Goal: Task Accomplishment & Management: Complete application form

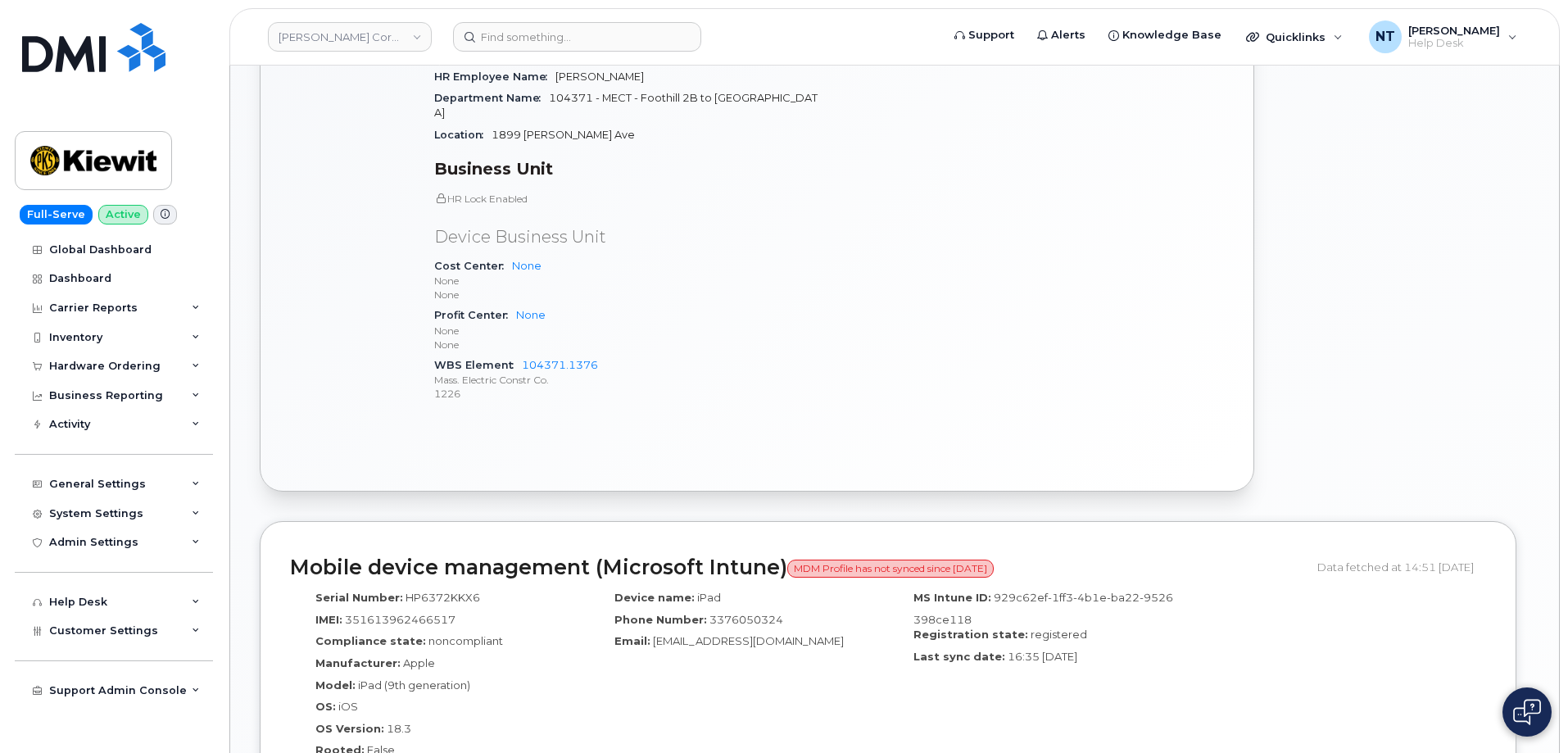
scroll to position [901, 0]
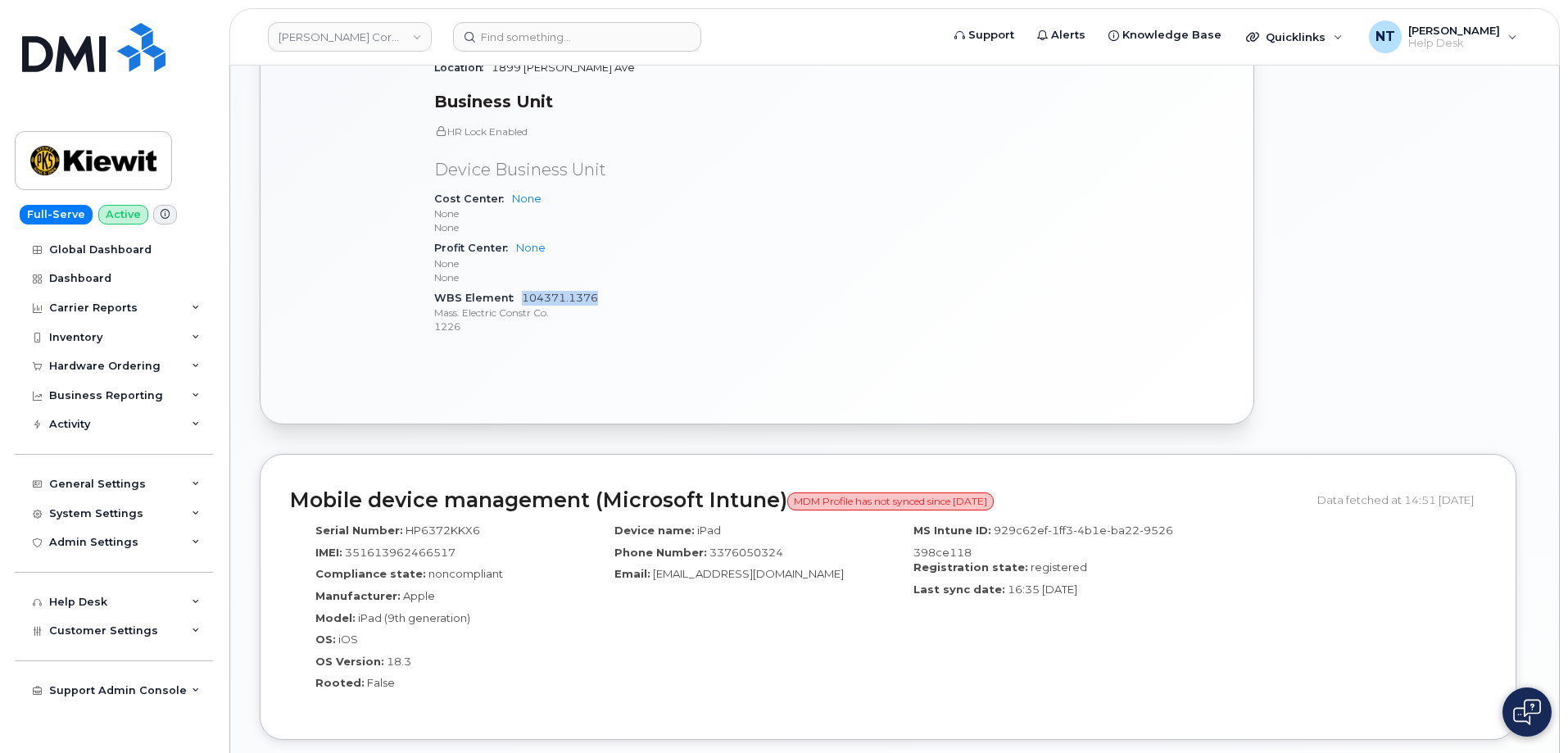
drag, startPoint x: 598, startPoint y: 281, endPoint x: 523, endPoint y: 282, distance: 75.0
click at [523, 288] on div "WBS Element 104371.1376 Mass. Electric Constr Co. 1226" at bounding box center [627, 313] width 385 height 50
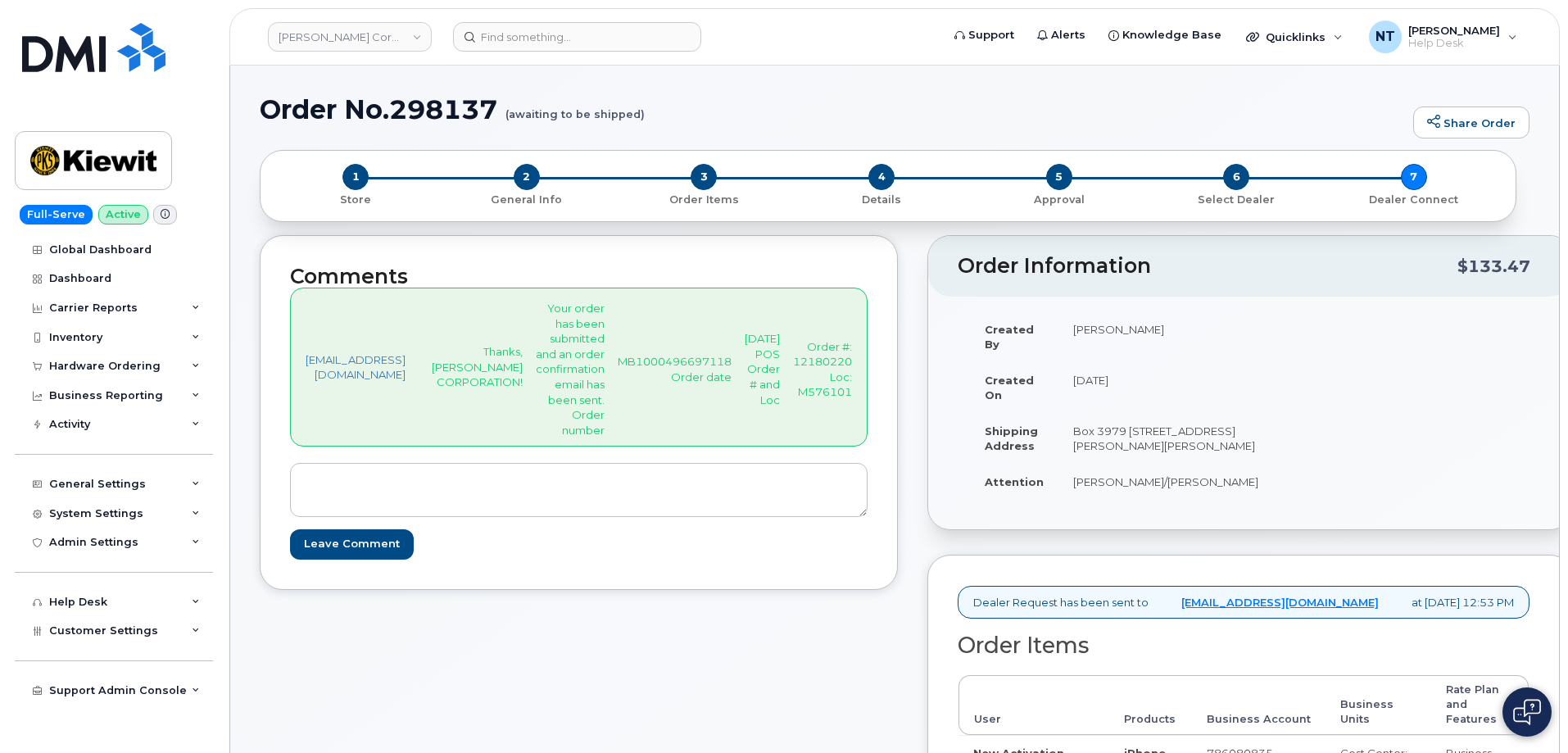
click at [1250, 483] on div "Created By [PERSON_NAME] Created On [DATE] Shipping Address [STREET_ADDRESS][PE…" at bounding box center [1103, 413] width 292 height 203
drag, startPoint x: 1156, startPoint y: 413, endPoint x: 1206, endPoint y: 417, distance: 50.2
click at [1206, 417] on td "Box 3979 [STREET_ADDRESS][PERSON_NAME][PERSON_NAME]" at bounding box center [1165, 438] width 215 height 50
copy td "Box 3979"
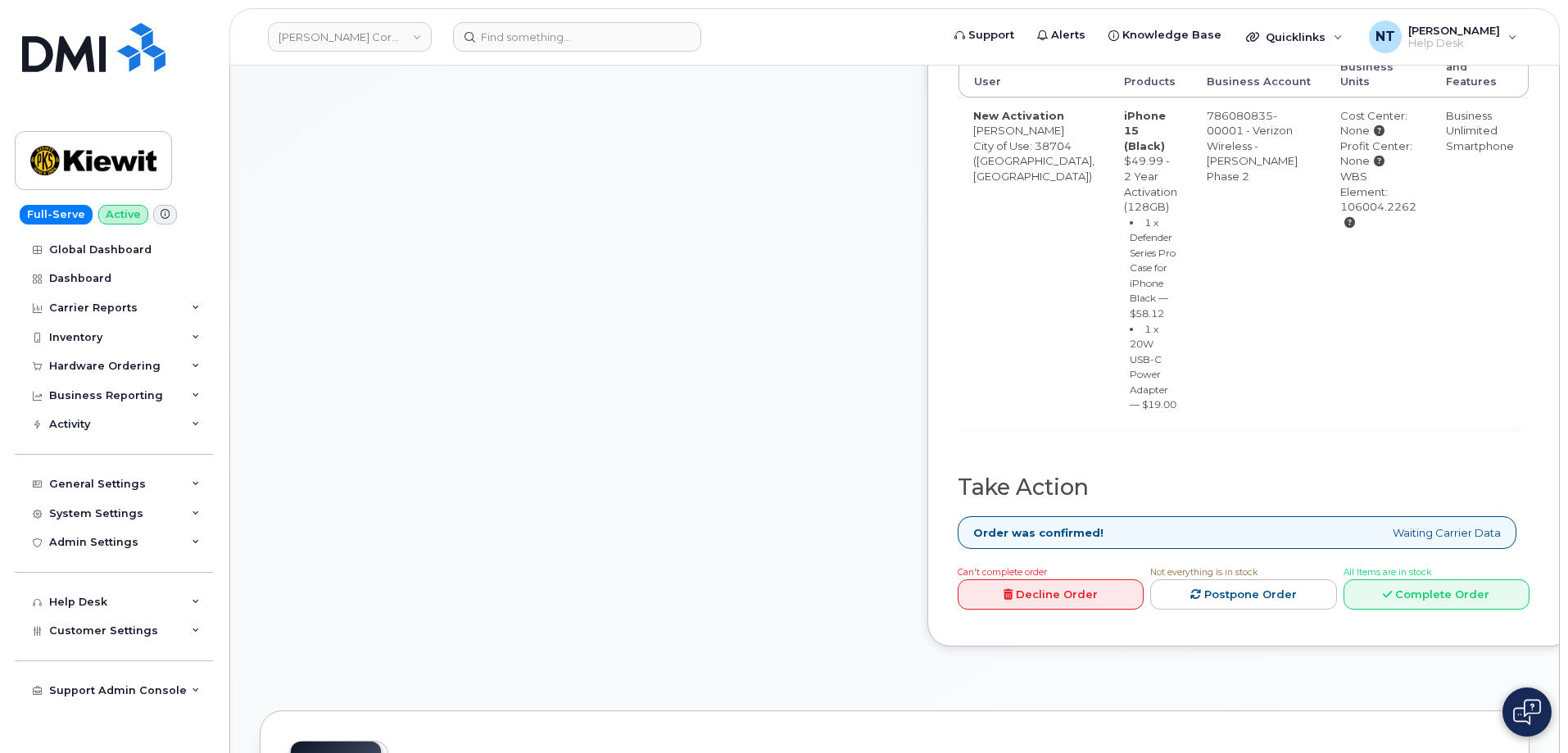
scroll to position [820, 0]
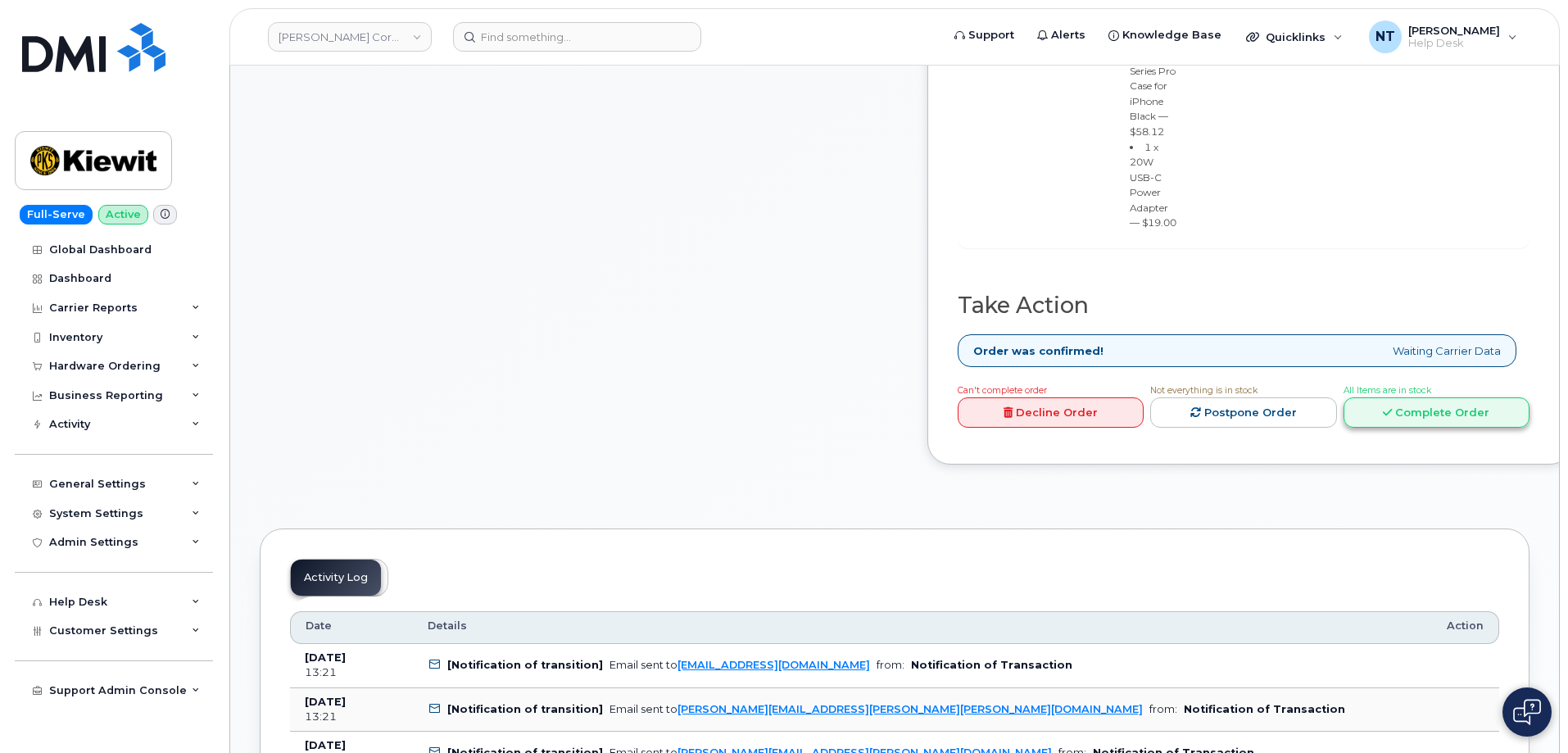
click at [1449, 427] on link "Complete Order" at bounding box center [1436, 413] width 186 height 31
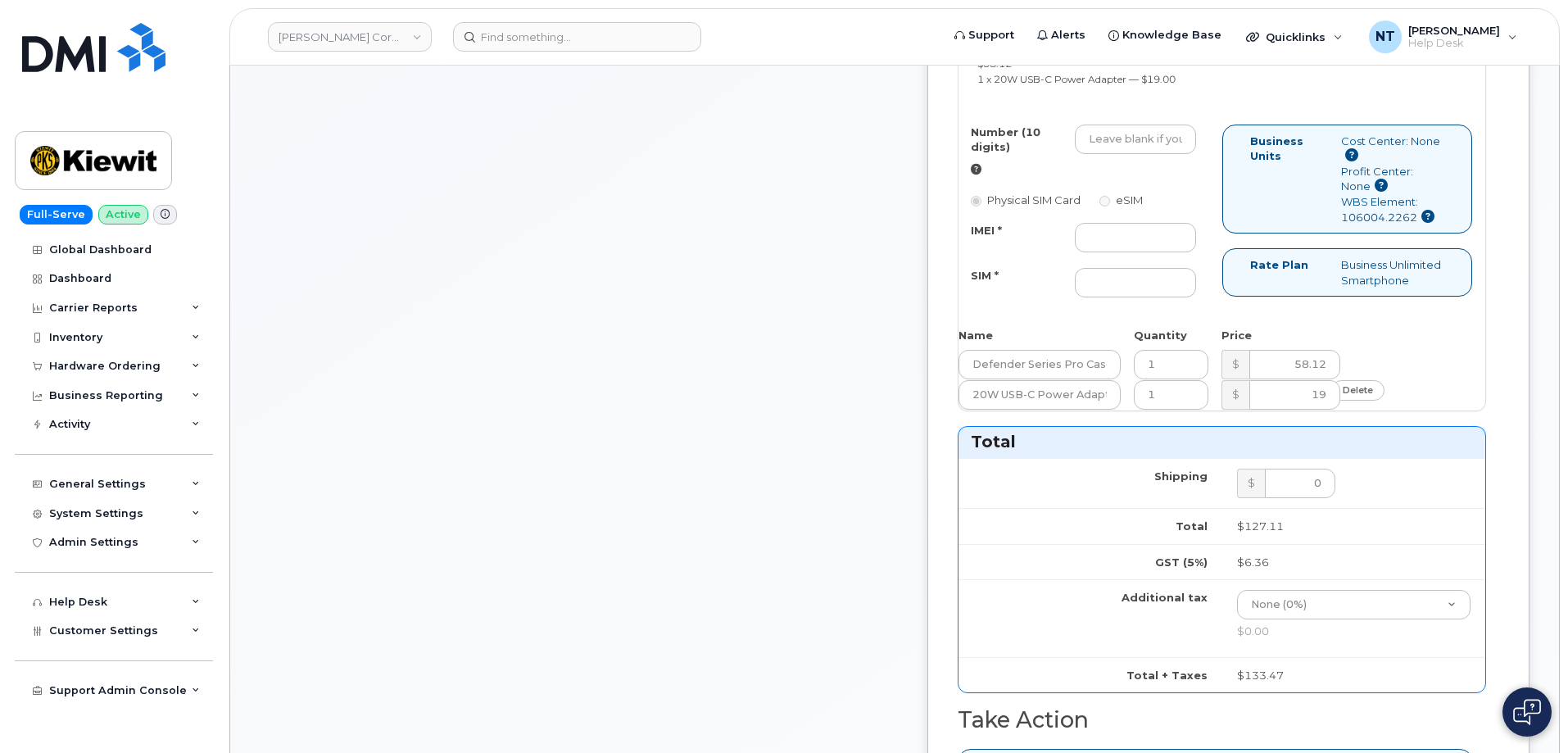
click at [1168, 177] on div "Number (10 digits)" at bounding box center [1083, 150] width 251 height 52
click at [1163, 154] on input "Number (10 digits)" at bounding box center [1135, 139] width 121 height 30
paste input "[PHONE_NUMBER]"
click at [1185, 154] on input "[PHONE_NUMBER]" at bounding box center [1135, 139] width 121 height 30
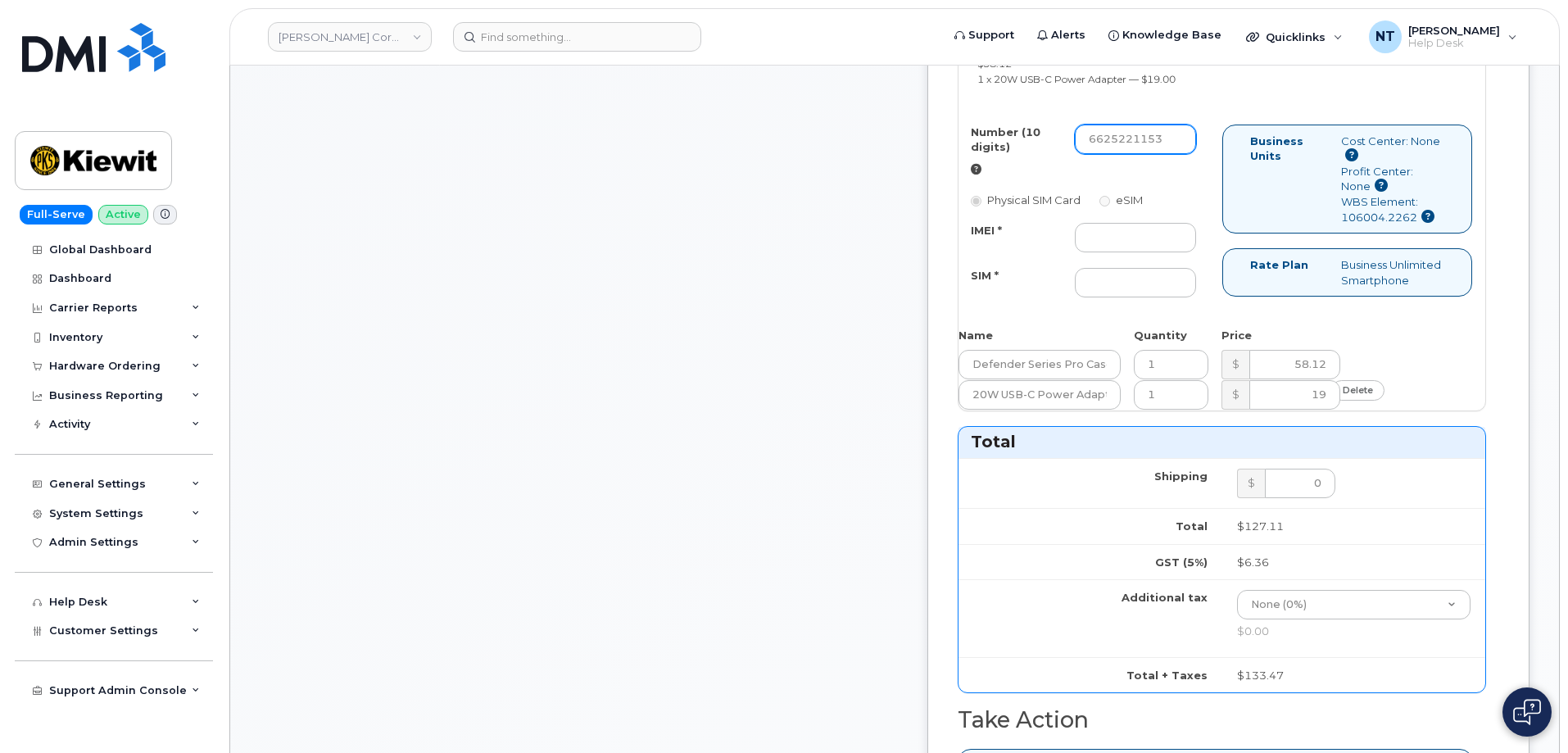
scroll to position [0, 0]
drag, startPoint x: 1159, startPoint y: 206, endPoint x: 1175, endPoint y: 208, distance: 16.1
click at [1175, 154] on input "6625221153" at bounding box center [1135, 139] width 121 height 30
type input "6625221153"
click at [1149, 252] on input "IMEI *" at bounding box center [1135, 238] width 121 height 30
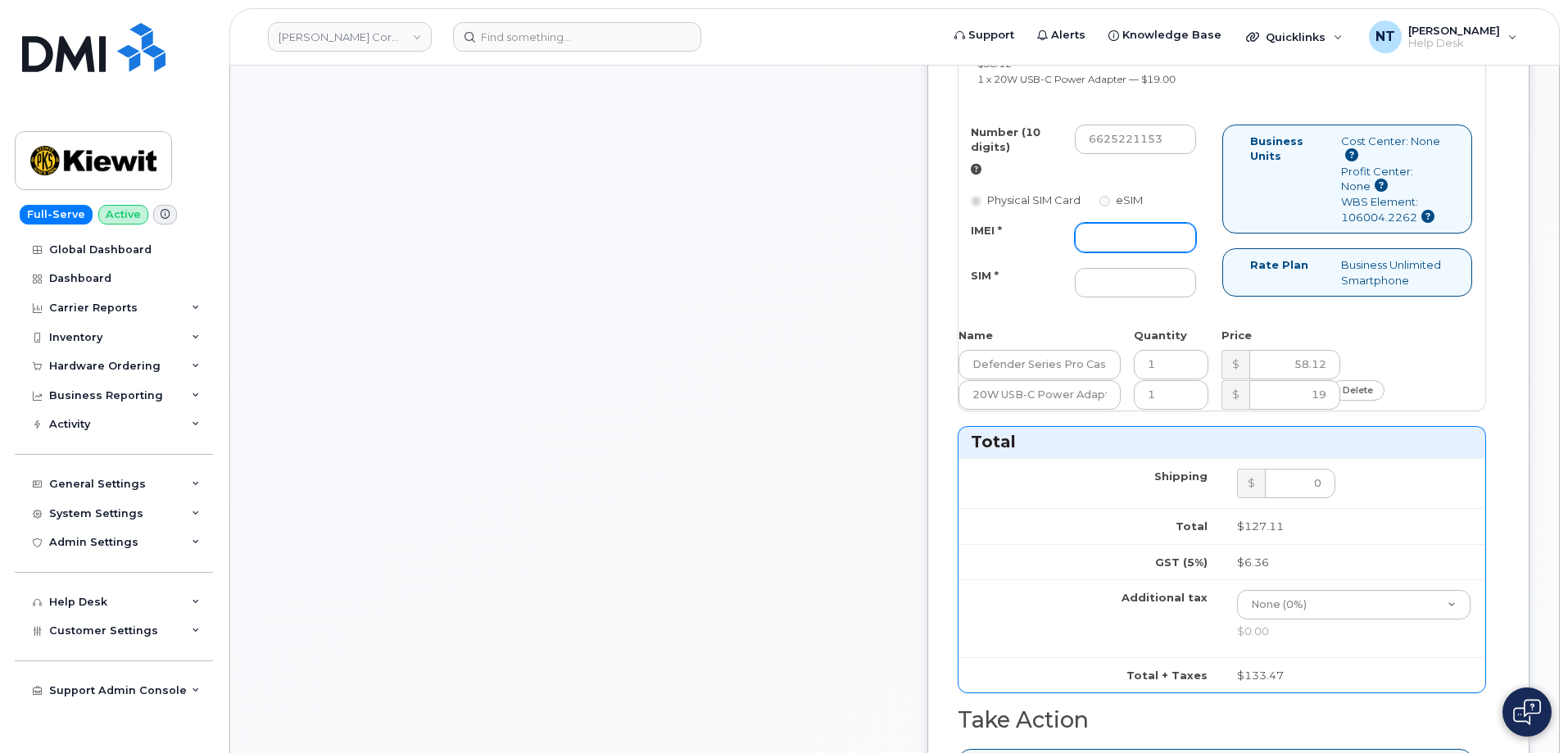
paste input "355135956765841"
type input "355135956765841"
click at [1186, 298] on input "SIM *" at bounding box center [1135, 282] width 121 height 30
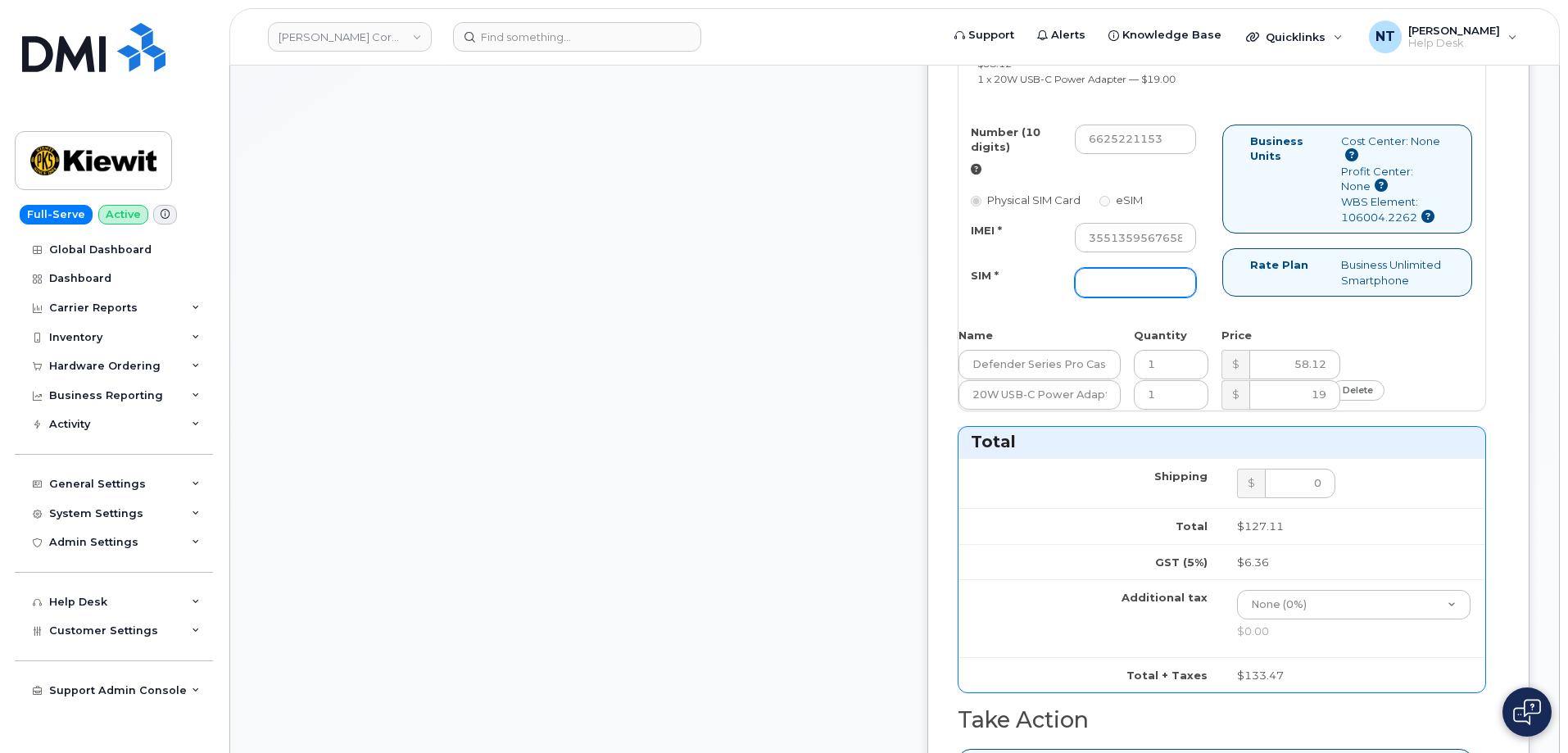
paste input "89049032007208888800212005606456"
type input "89049032007208888800212005606456"
drag, startPoint x: 1189, startPoint y: 298, endPoint x: 1285, endPoint y: 312, distance: 97.0
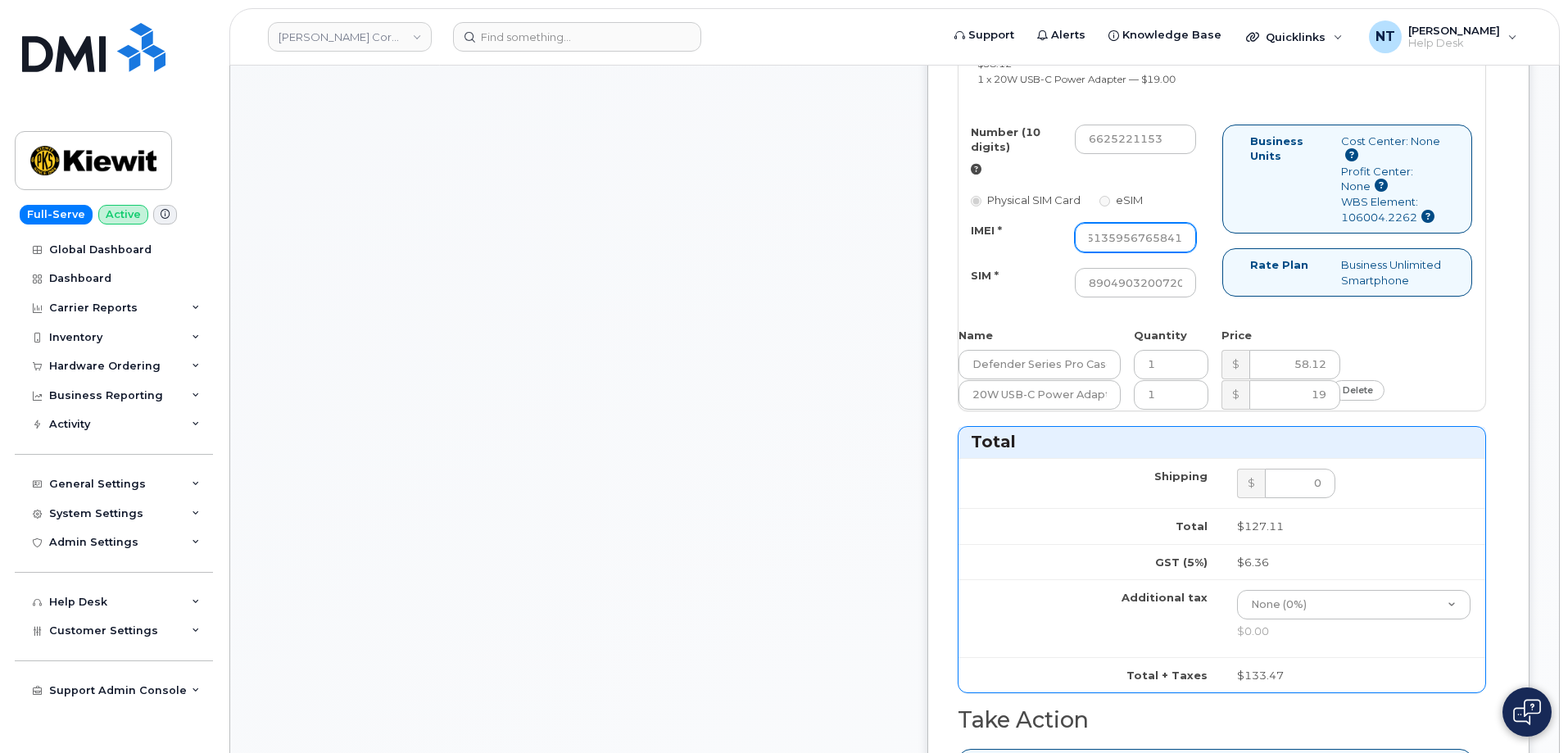
click at [1285, 312] on div "Number (10 digits) 6625221153 Physical SIM Card eSIM IMEI * 355135956765841 SIM…" at bounding box center [1221, 218] width 526 height 188
click at [827, 359] on div "Comments [EMAIL_ADDRESS][DOMAIN_NAME] Thanks, [PERSON_NAME] CORPORATION! Your o…" at bounding box center [578, 384] width 638 height 1937
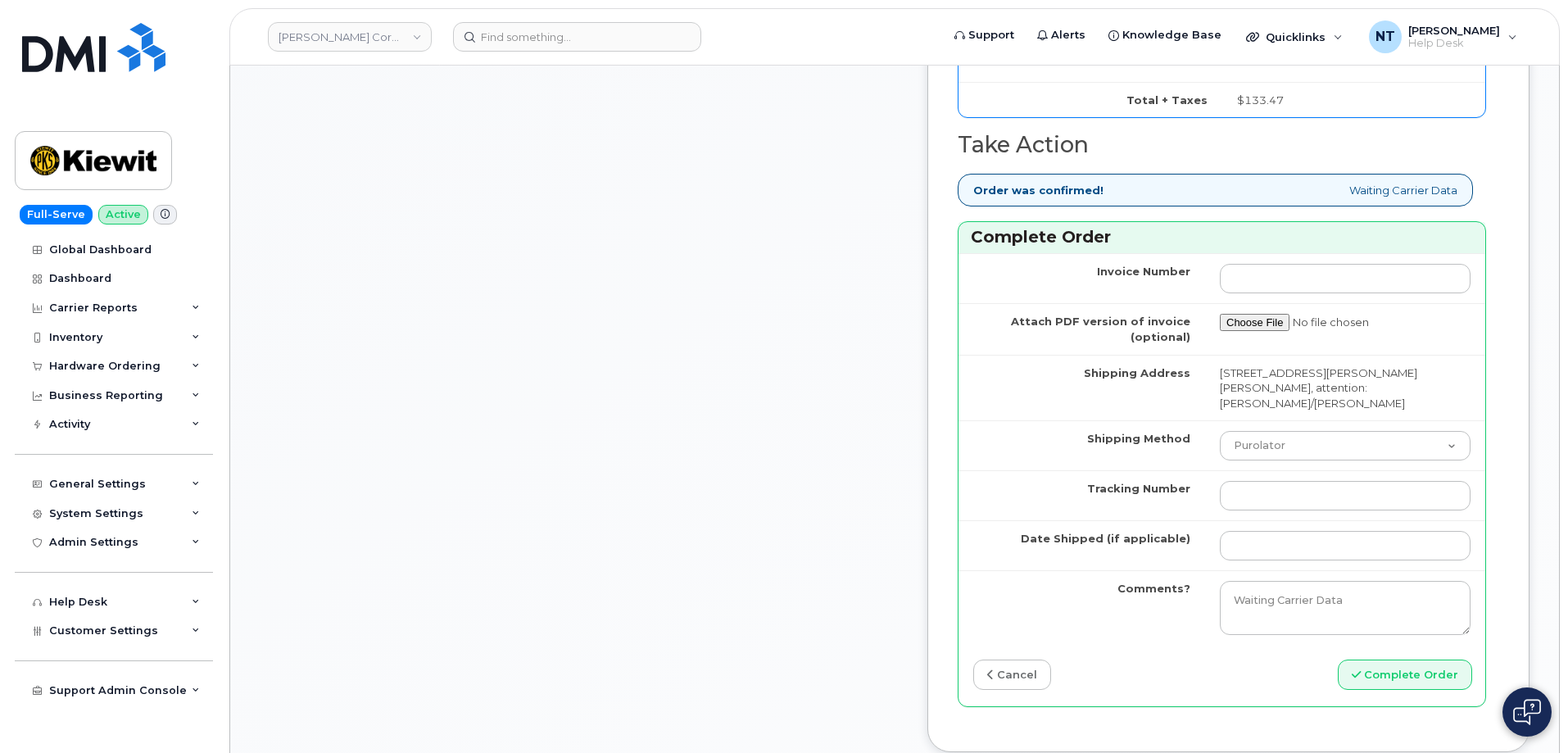
scroll to position [1638, 0]
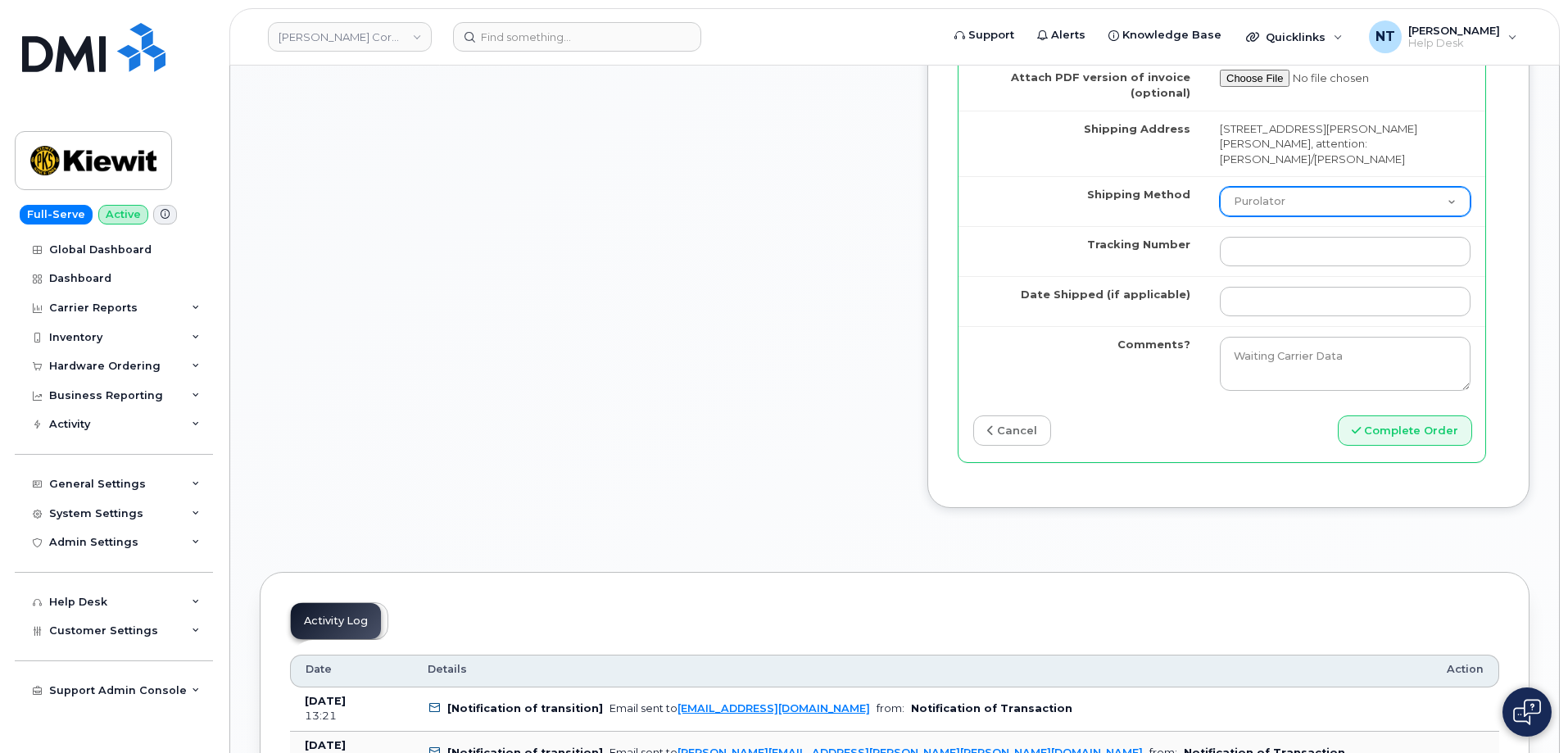
click at [1292, 216] on select "Purolator UPS FedEx Canada Post Courier Other Drop Off Pick Up" at bounding box center [1345, 202] width 251 height 30
select select "FedEx"
click at [1220, 216] on select "Purolator UPS FedEx Canada Post Courier Other Drop Off Pick Up" at bounding box center [1345, 202] width 251 height 30
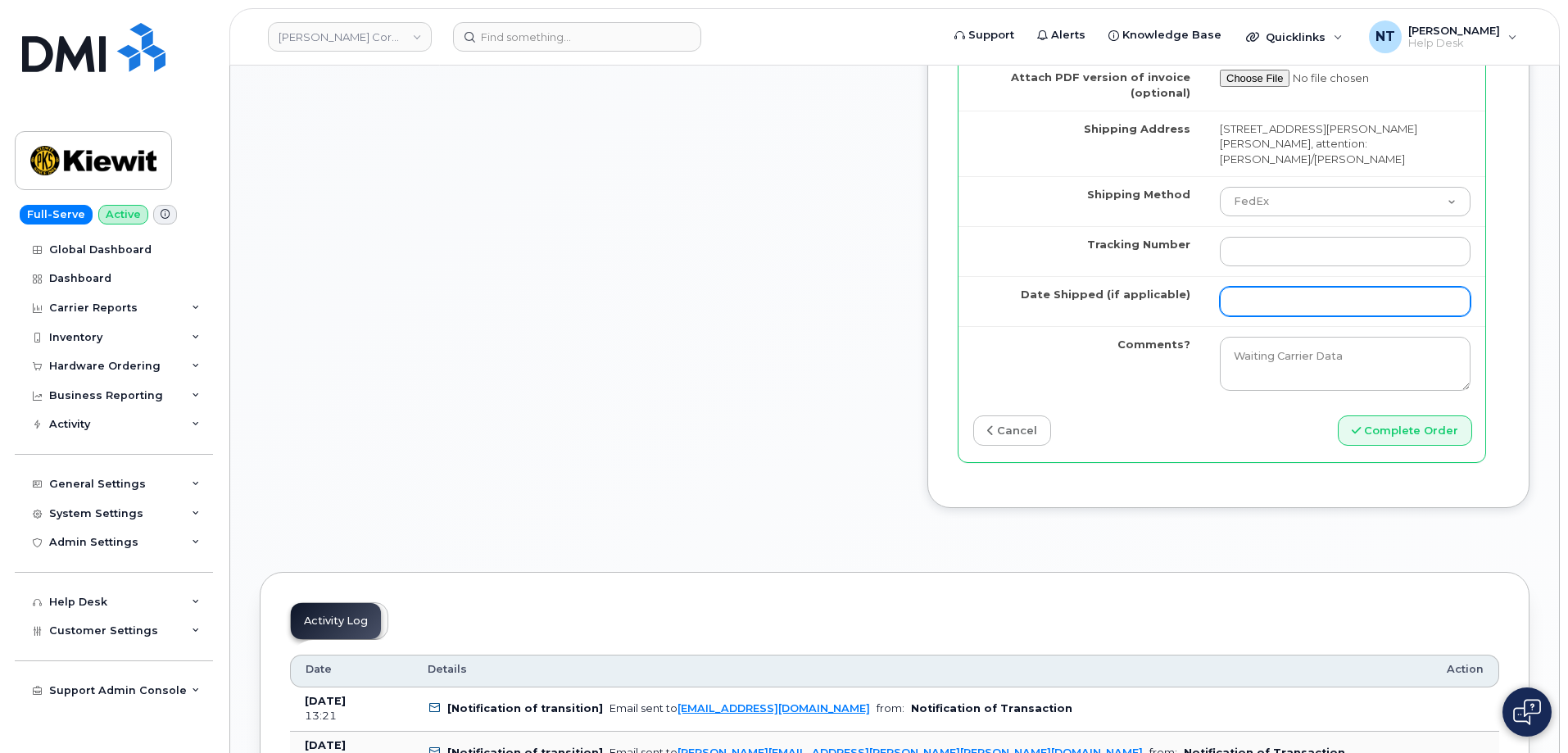
click at [1288, 316] on input "Date Shipped (if applicable)" at bounding box center [1345, 301] width 251 height 30
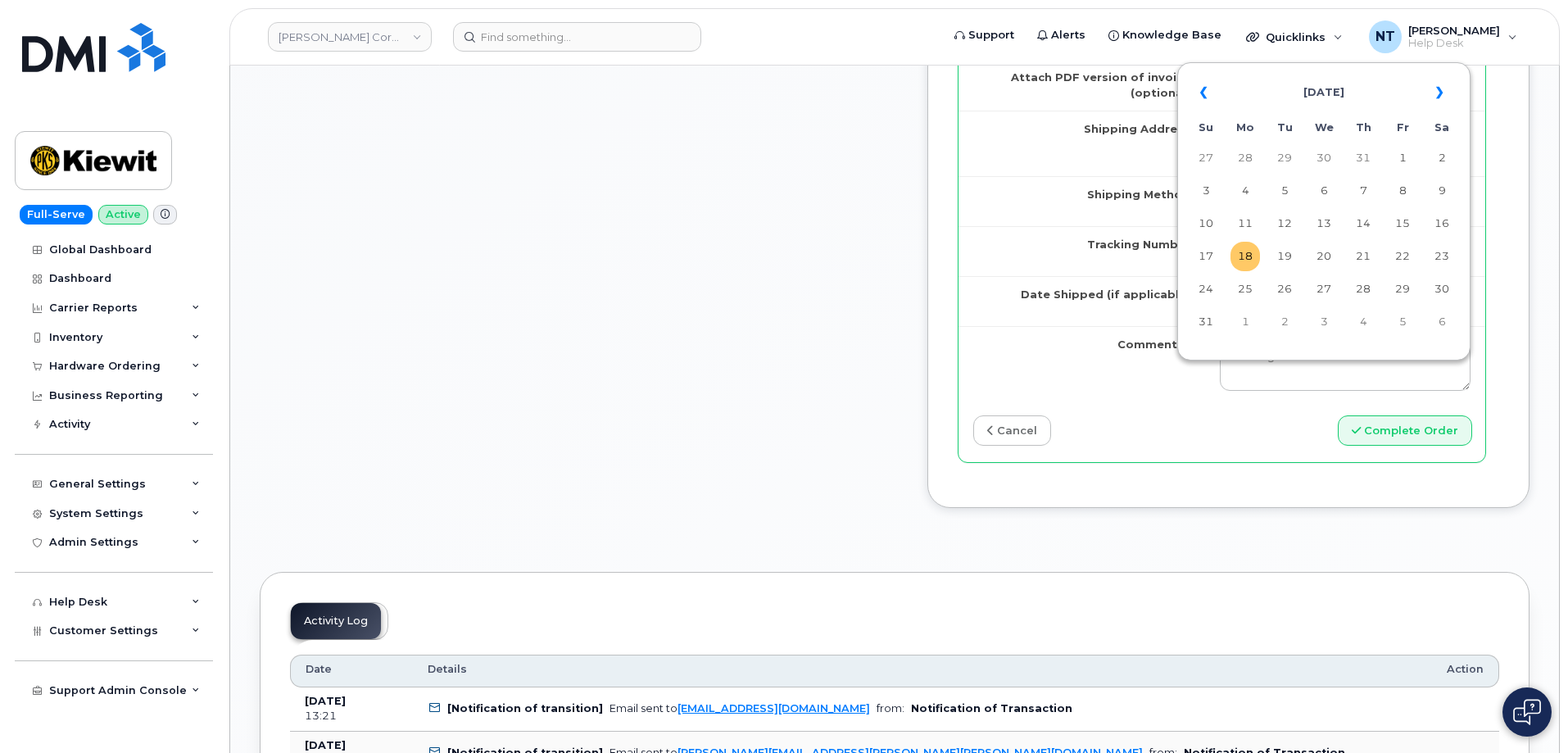
click at [1256, 259] on td "18" at bounding box center [1245, 256] width 30 height 30
type input "[DATE]"
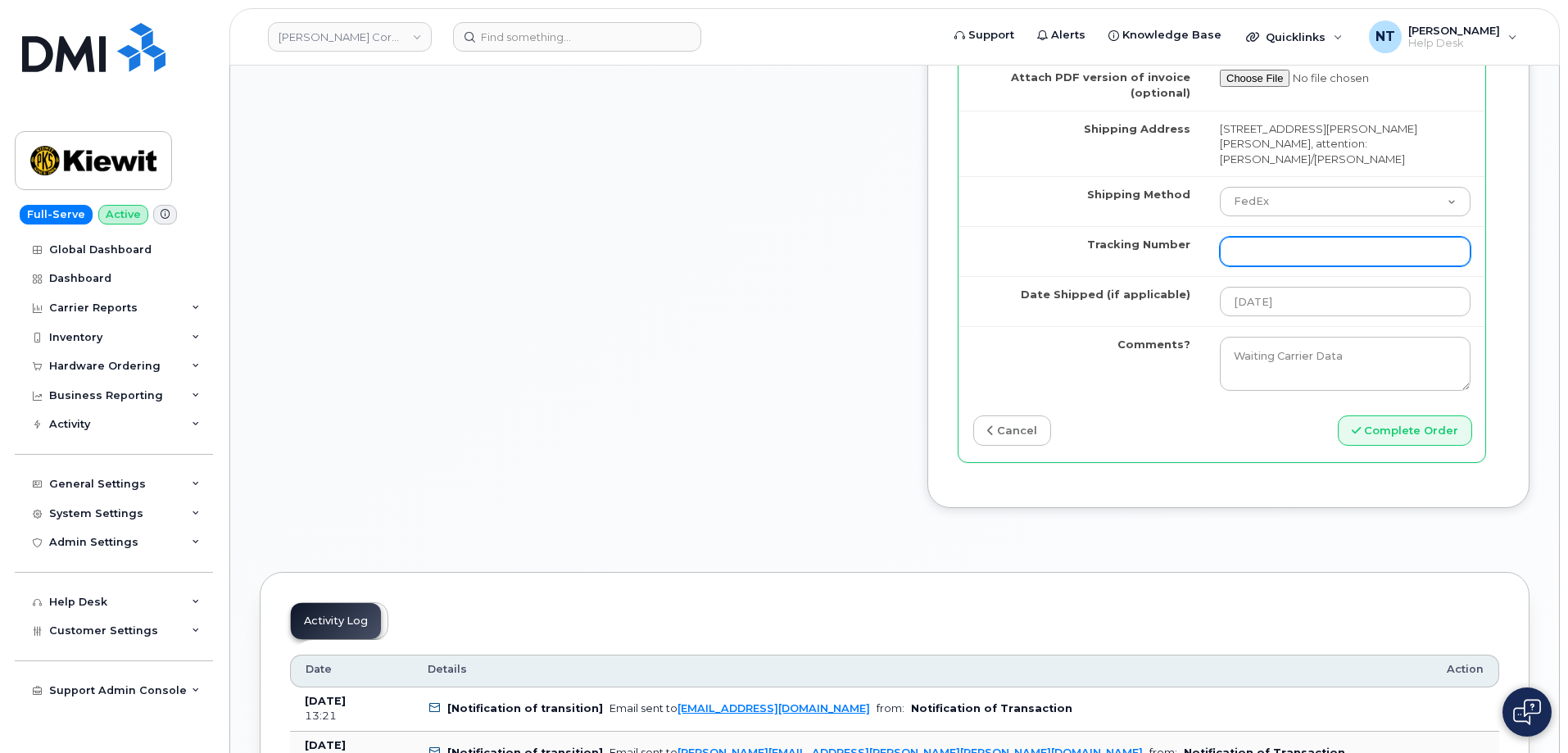
click at [1300, 266] on input "Tracking Number" at bounding box center [1345, 251] width 251 height 30
paste input "444401112243"
type input "444401112243"
drag, startPoint x: 1415, startPoint y: 510, endPoint x: 805, endPoint y: 345, distance: 631.9
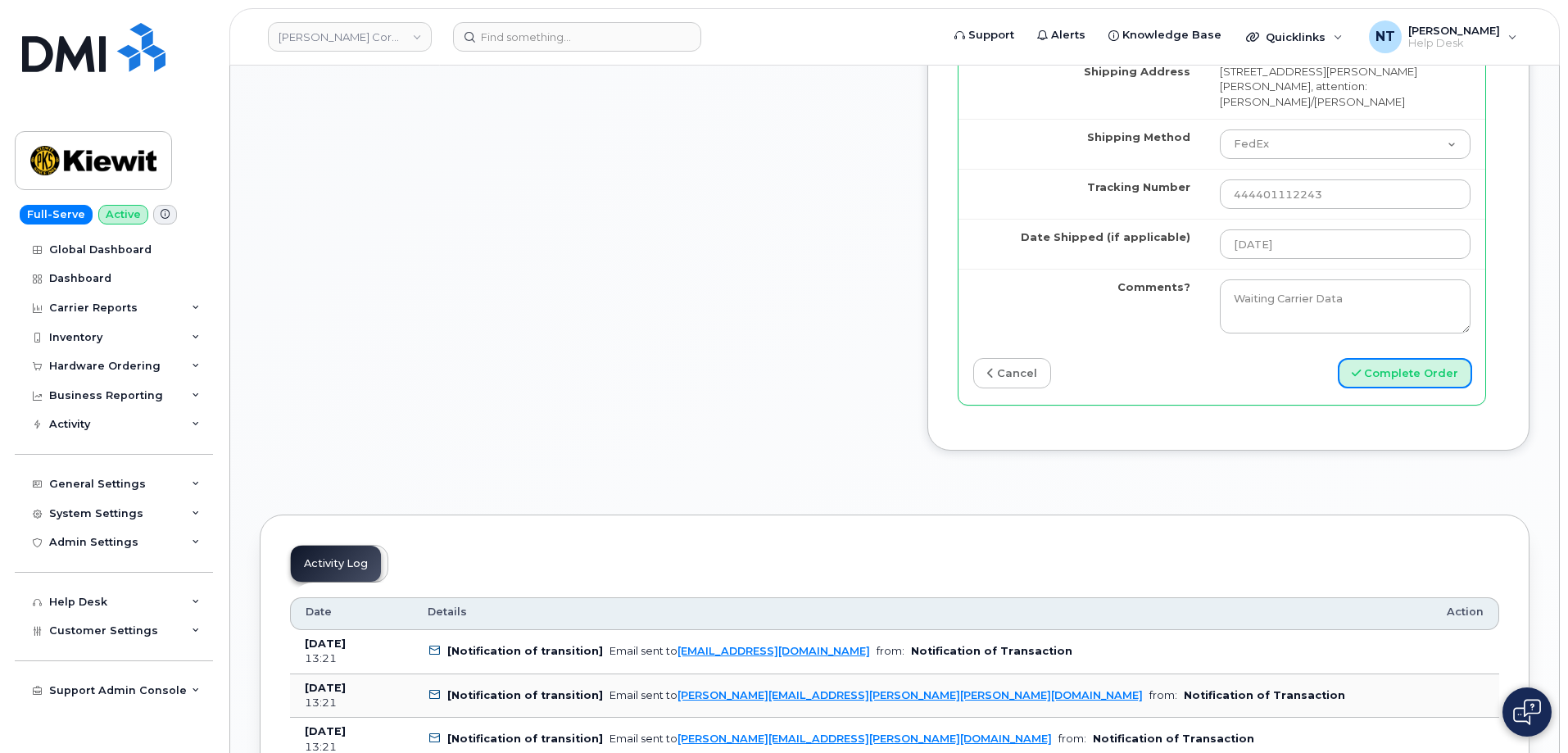
scroll to position [1720, 0]
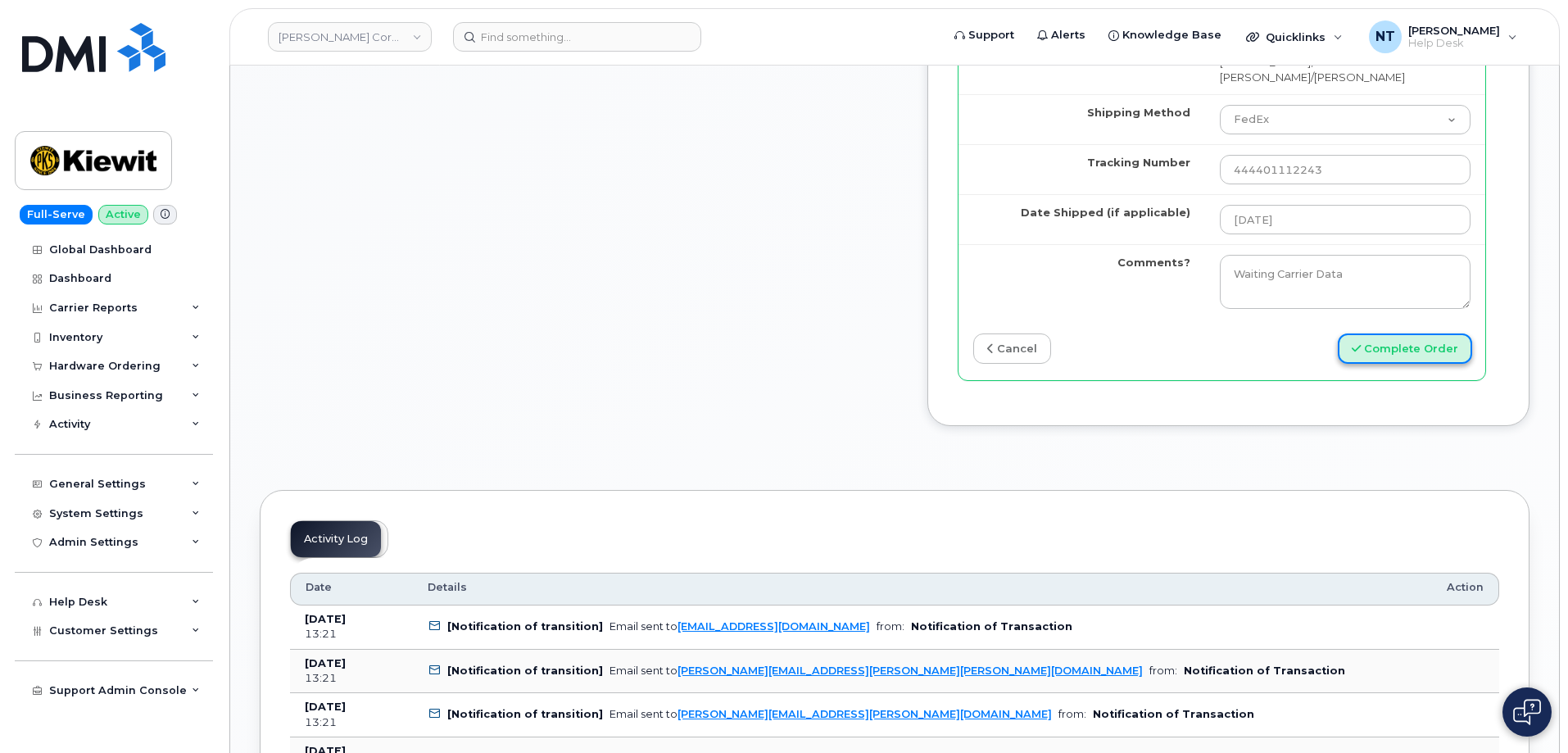
click at [1395, 363] on button "Complete Order" at bounding box center [1404, 349] width 134 height 31
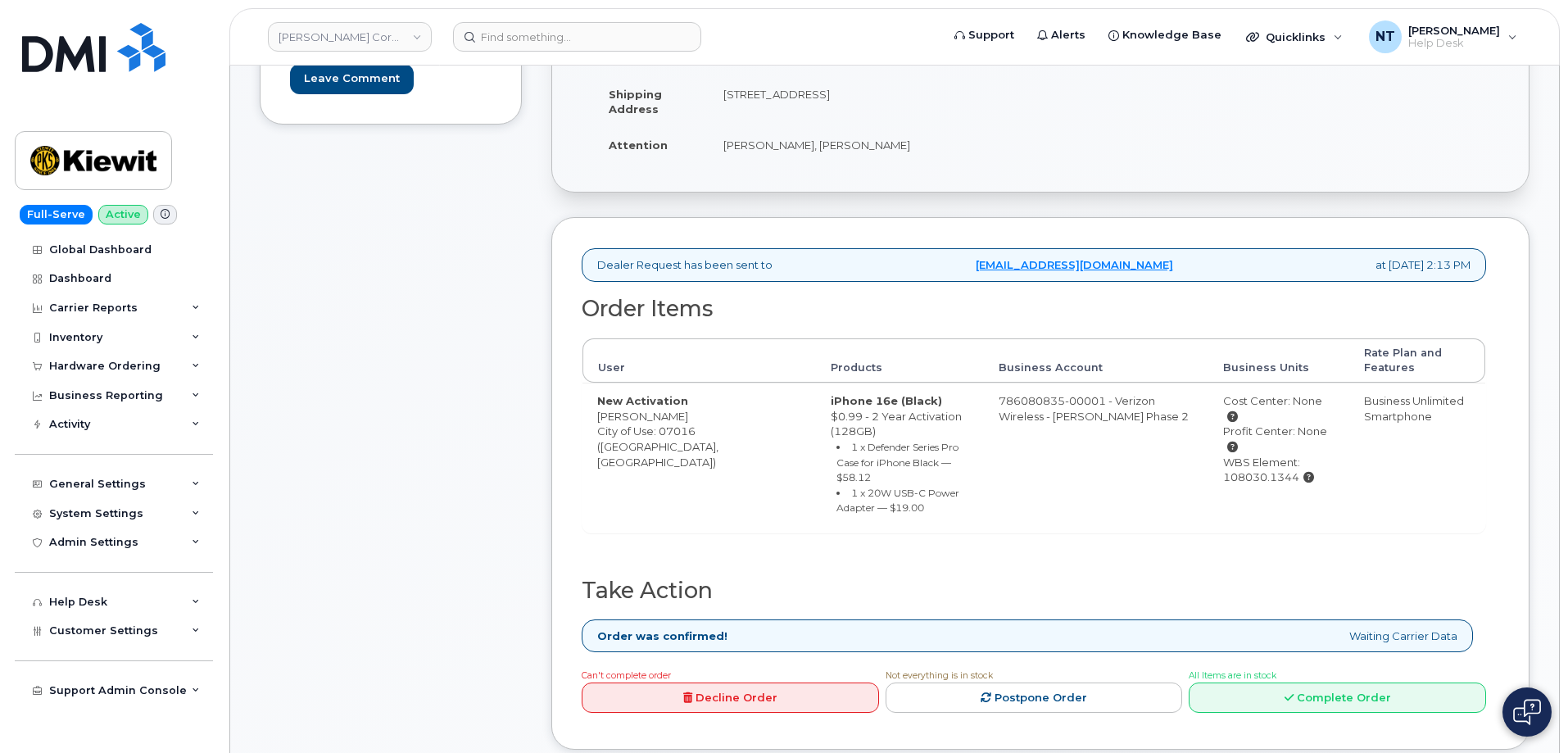
scroll to position [327, 0]
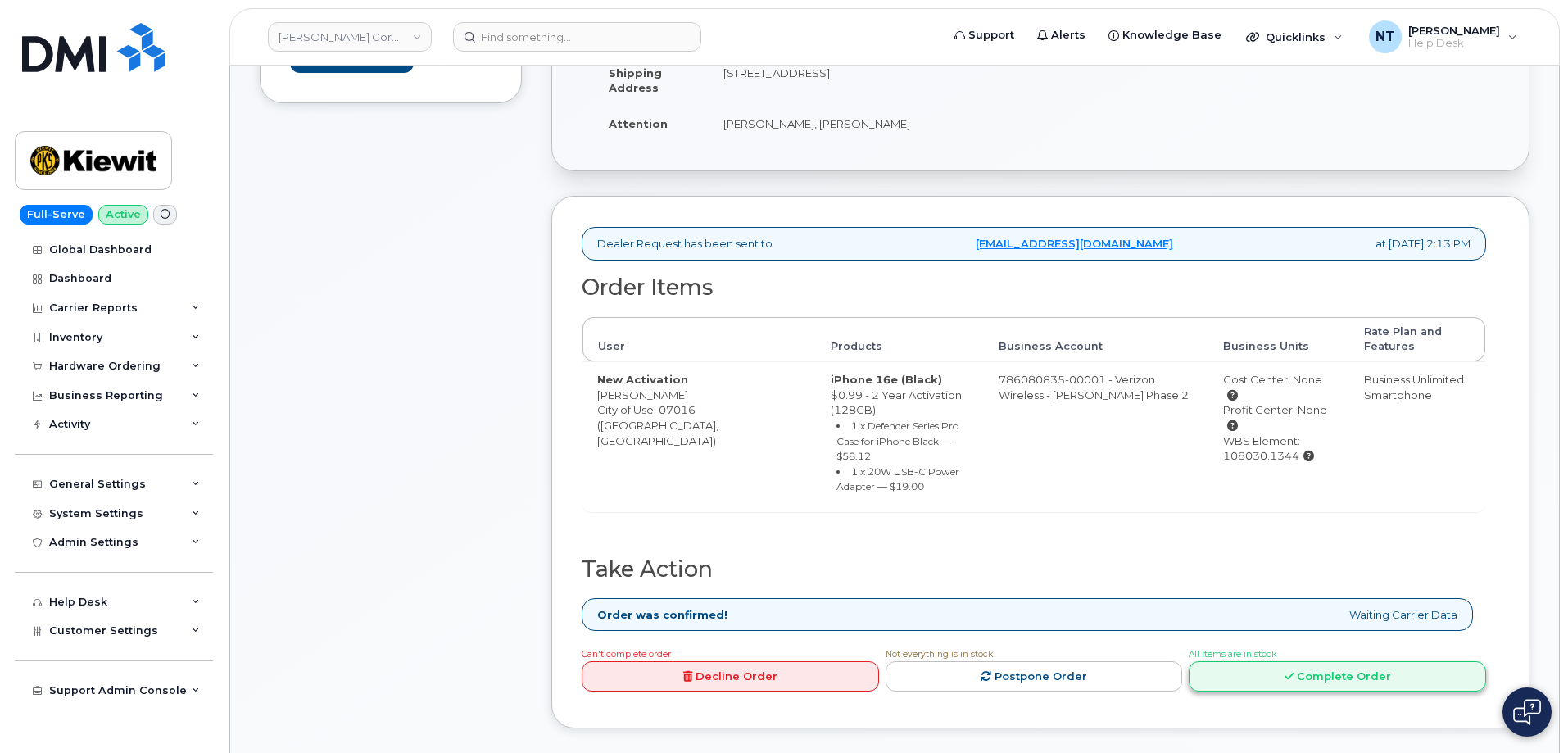
click at [1394, 661] on link "Complete Order" at bounding box center [1337, 677] width 298 height 31
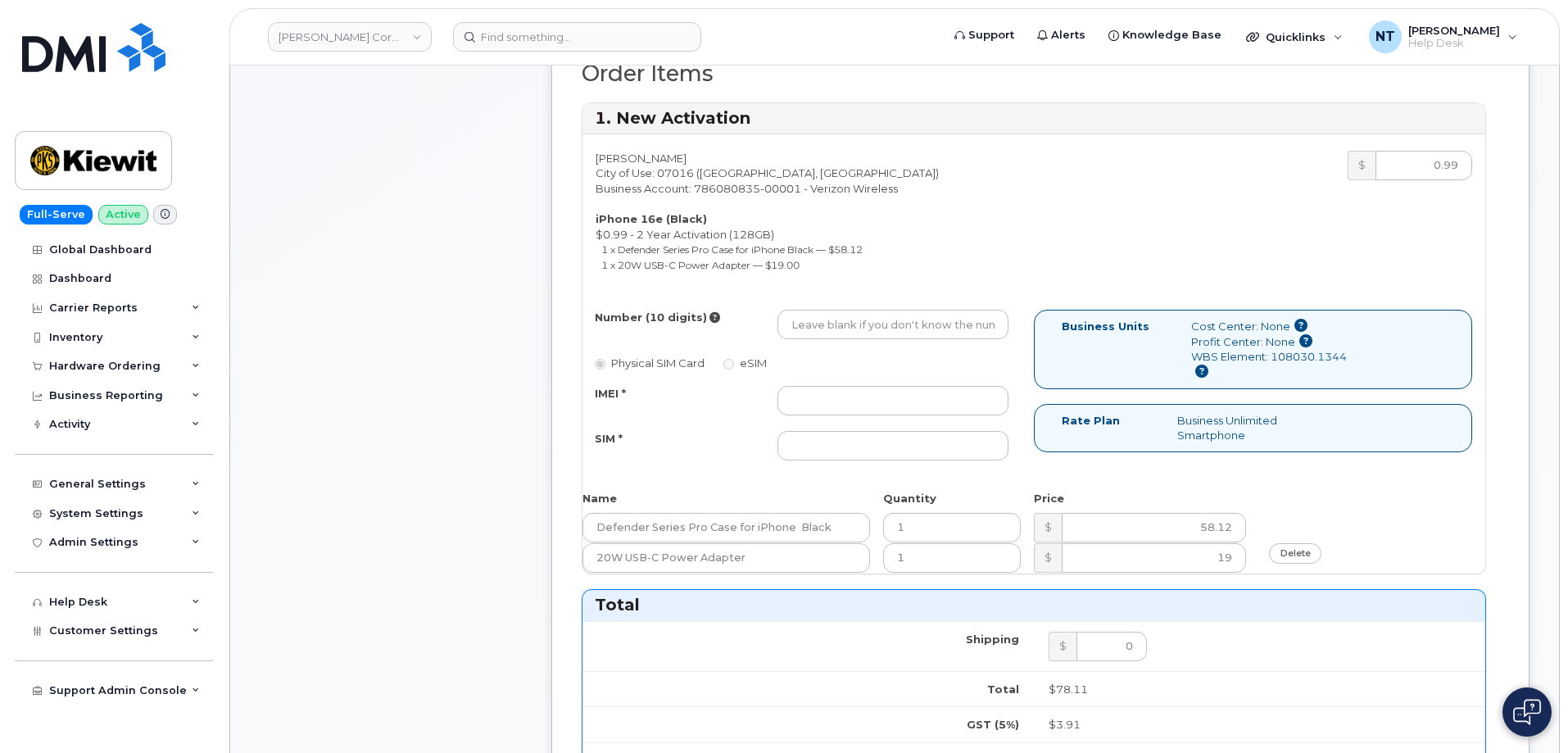
scroll to position [573, 0]
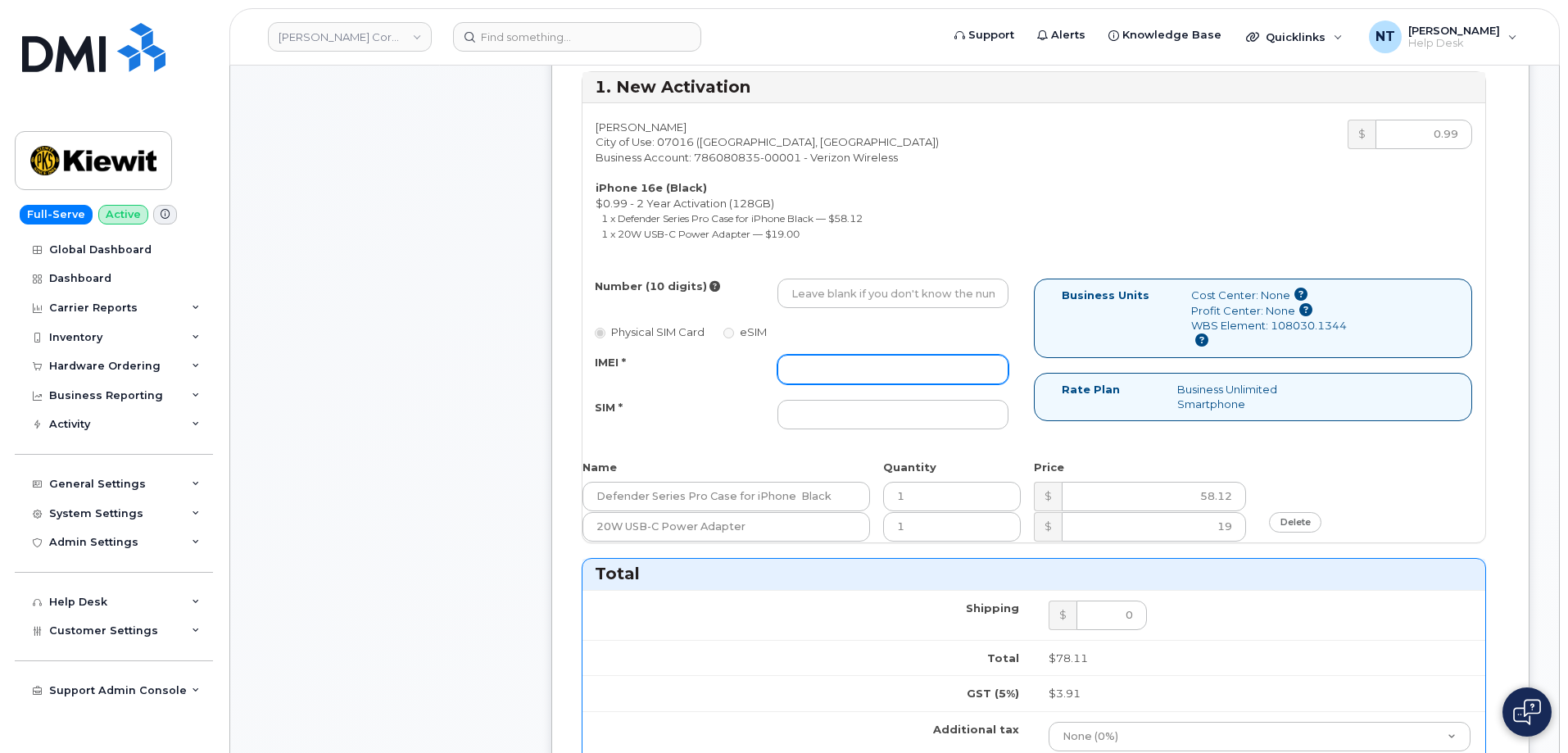
click at [856, 369] on input "IMEI *" at bounding box center [892, 369] width 231 height 30
paste input "350304978499723"
type input "350304978499723"
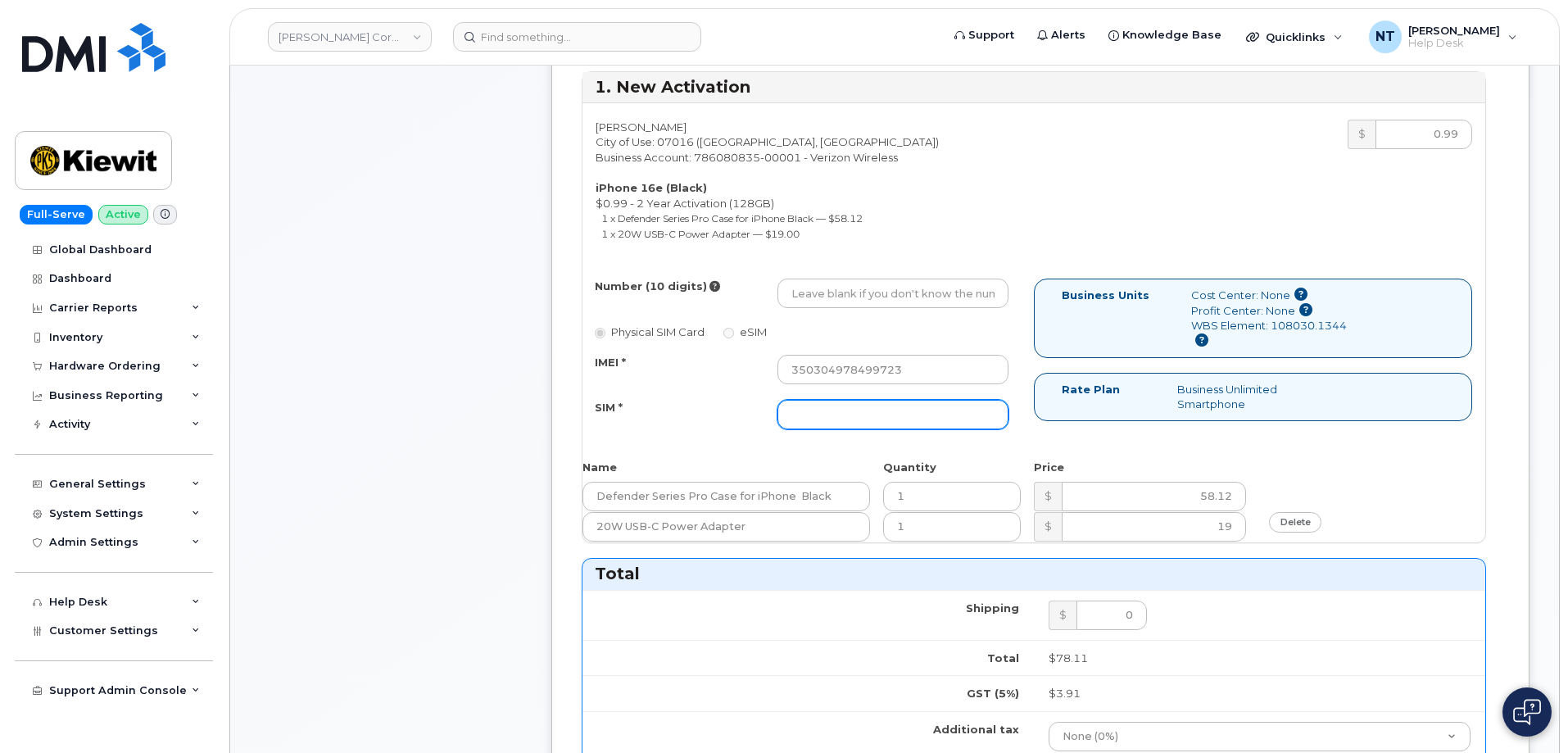
drag, startPoint x: 929, startPoint y: 424, endPoint x: 902, endPoint y: 424, distance: 27.0
click at [928, 425] on input "SIM *" at bounding box center [892, 414] width 231 height 30
paste input "89043052010008889725001496064044"
type input "89043052010008889725001496064044"
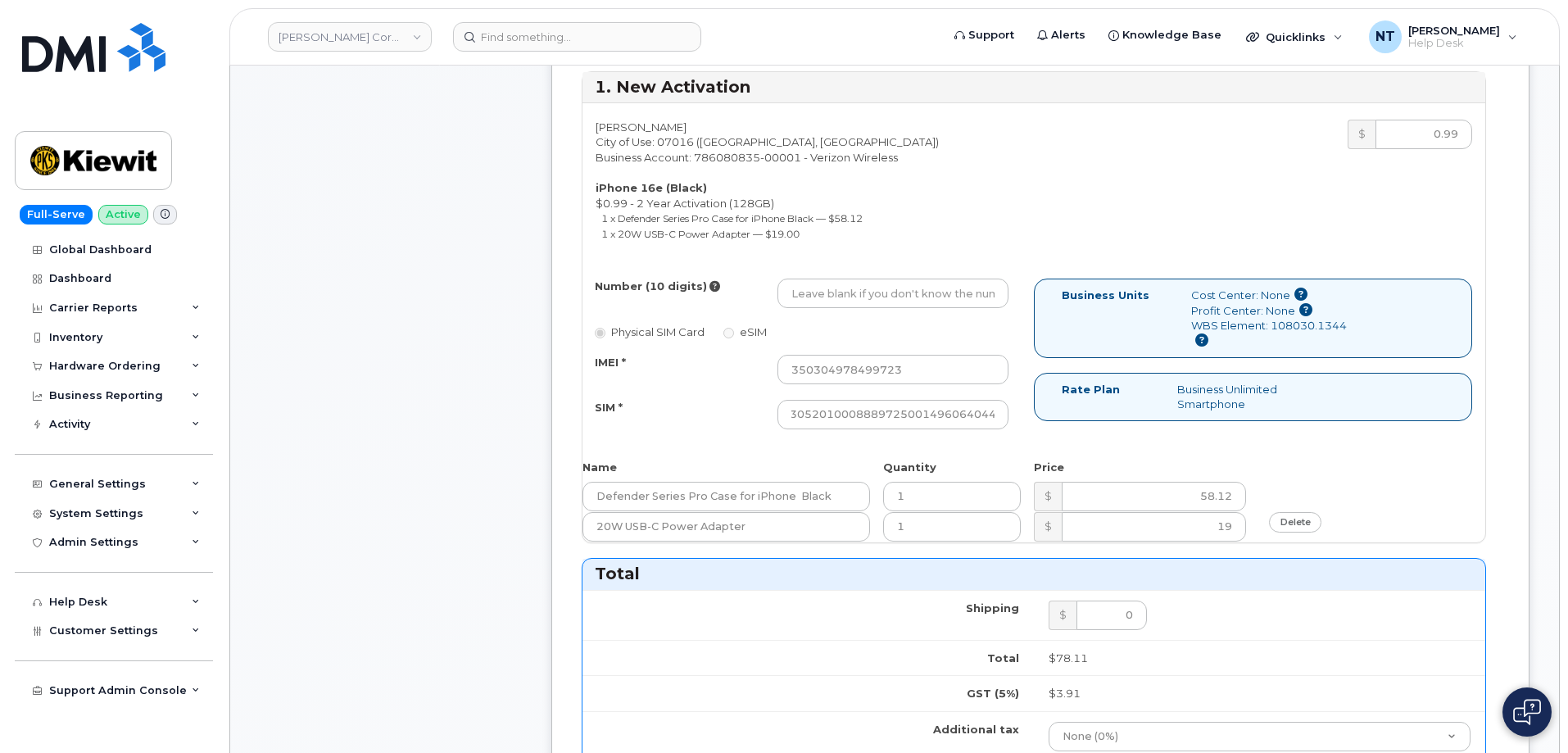
click at [399, 390] on div "Comments Leave Comment" at bounding box center [390, 551] width 262 height 1779
click at [887, 277] on div "Zachary Medina City of Use: 07016 (Cranford, NJ) Business Account: 786080835-00…" at bounding box center [1033, 323] width 902 height 439
click at [885, 300] on input "Number (10 digits)" at bounding box center [892, 293] width 231 height 30
paste input "848-392-1096"
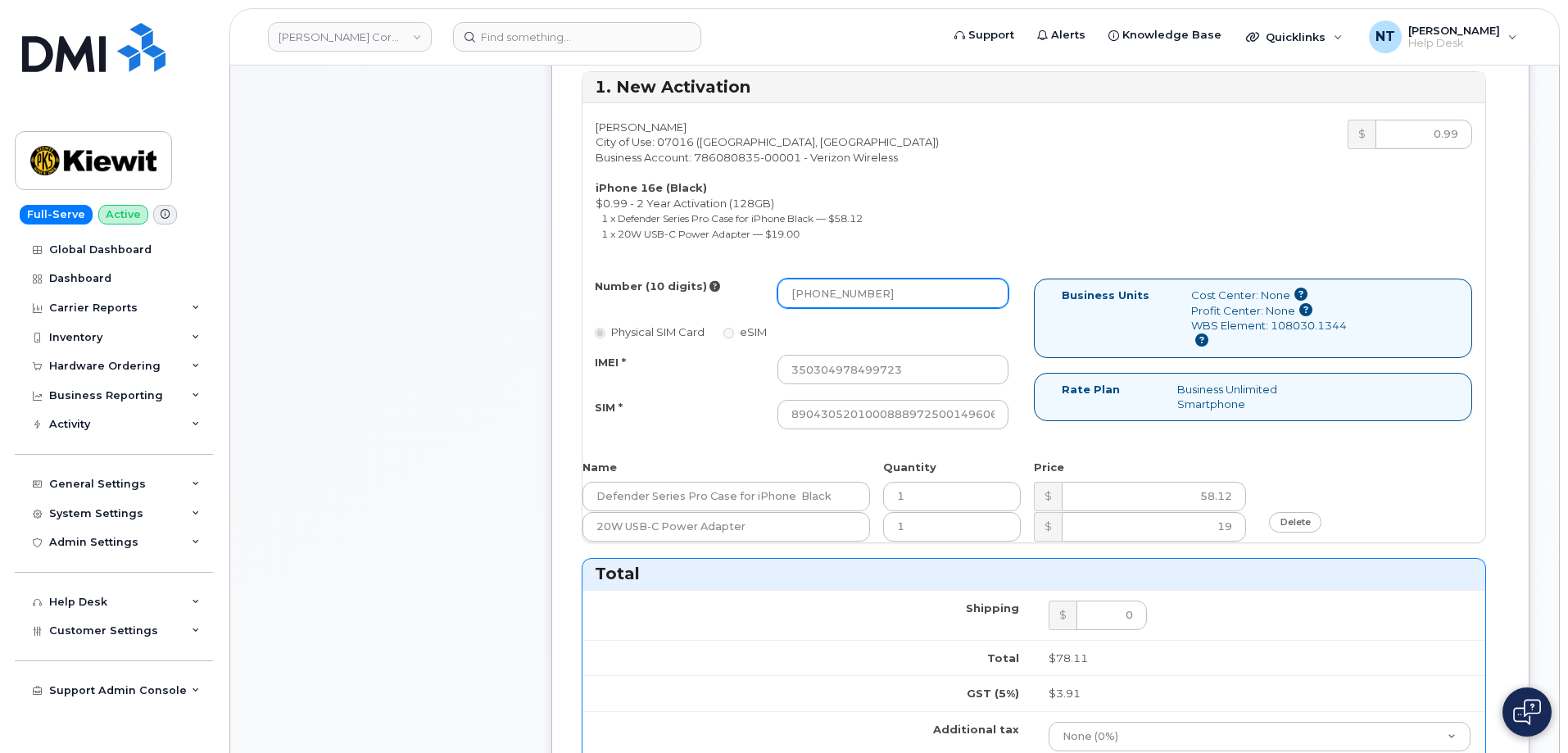
click at [845, 296] on input "848-392-1096" at bounding box center [892, 293] width 231 height 30
drag, startPoint x: 814, startPoint y: 294, endPoint x: 832, endPoint y: 295, distance: 18.0
click at [832, 295] on input "8483921096" at bounding box center [892, 293] width 231 height 30
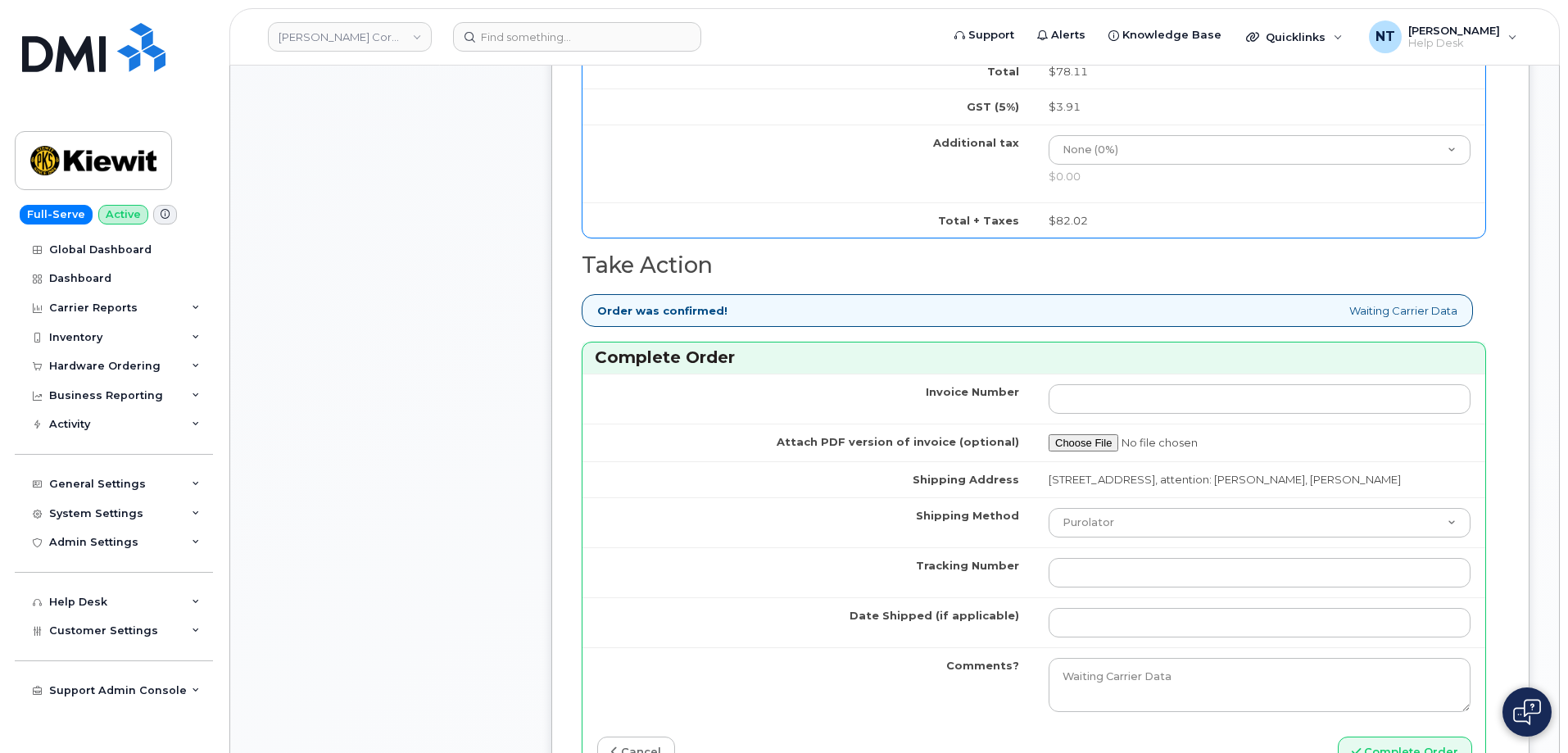
scroll to position [1393, 0]
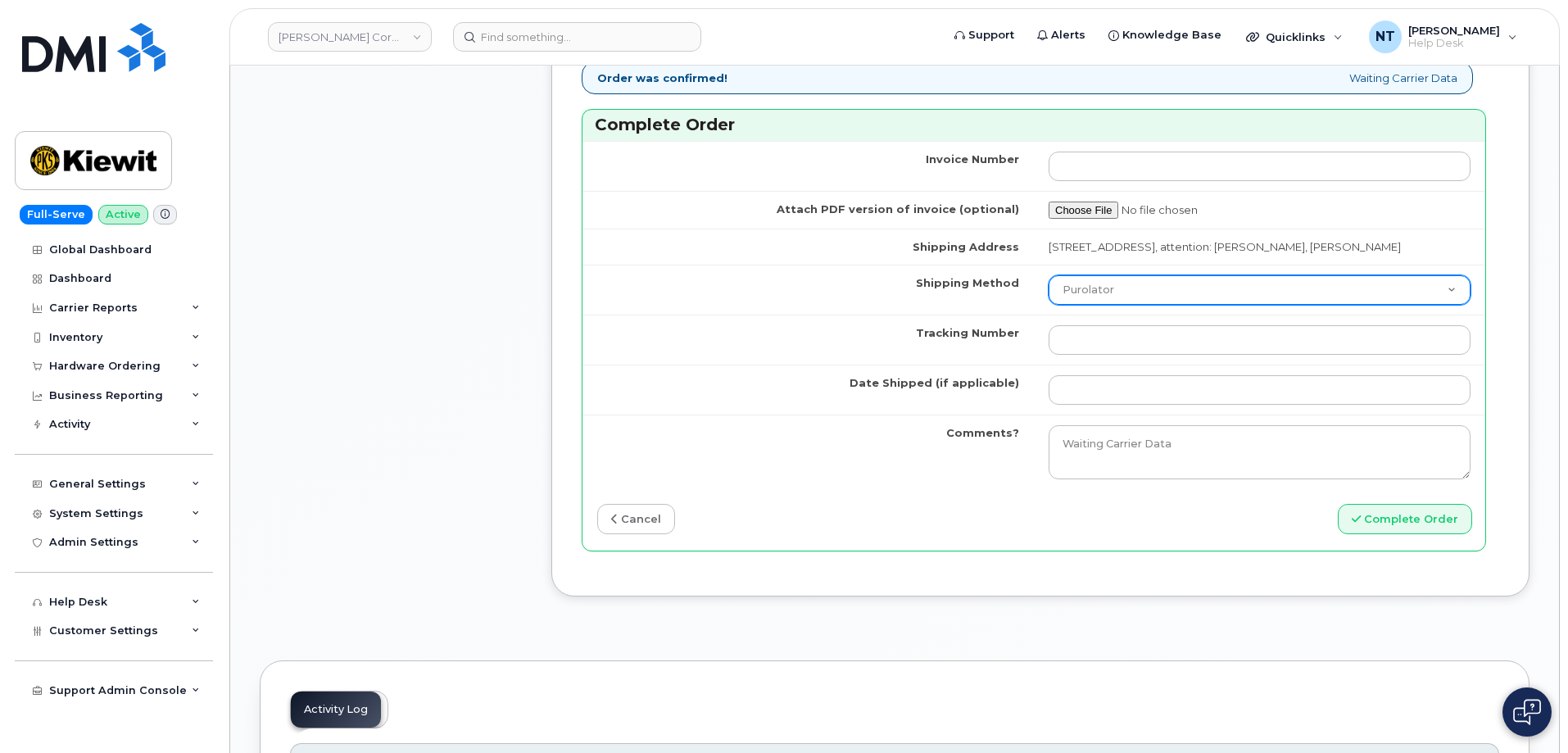
type input "8483921096"
click at [1165, 305] on select "Purolator UPS FedEx Canada Post Courier Other Drop Off Pick Up" at bounding box center [1259, 290] width 422 height 30
select select "FedEx"
click at [1048, 290] on select "Purolator UPS FedEx Canada Post Courier Other Drop Off Pick Up" at bounding box center [1259, 290] width 422 height 30
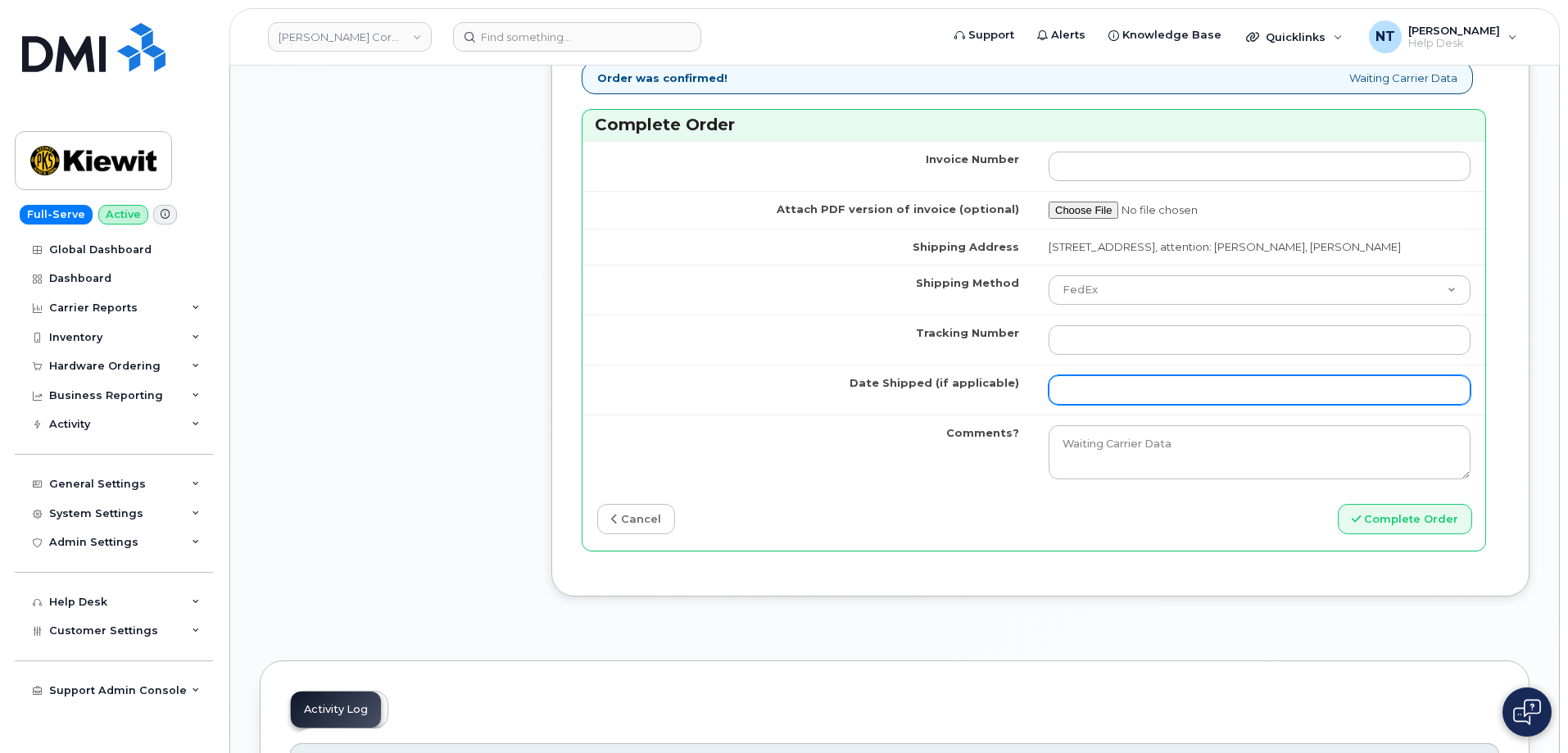
click at [1123, 405] on input "Date Shipped (if applicable)" at bounding box center [1259, 390] width 422 height 30
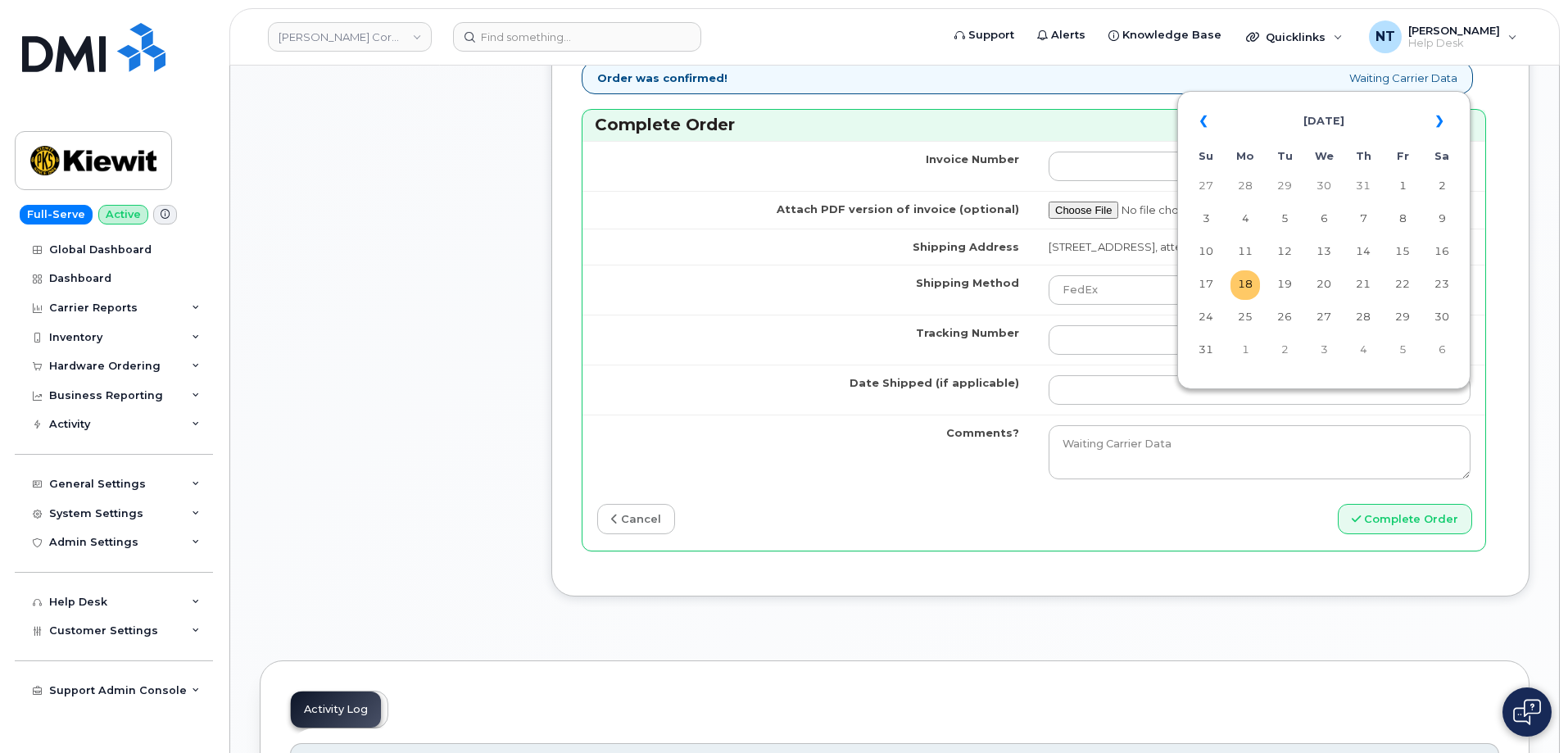
click at [1246, 281] on td "18" at bounding box center [1245, 284] width 30 height 30
type input "[DATE]"
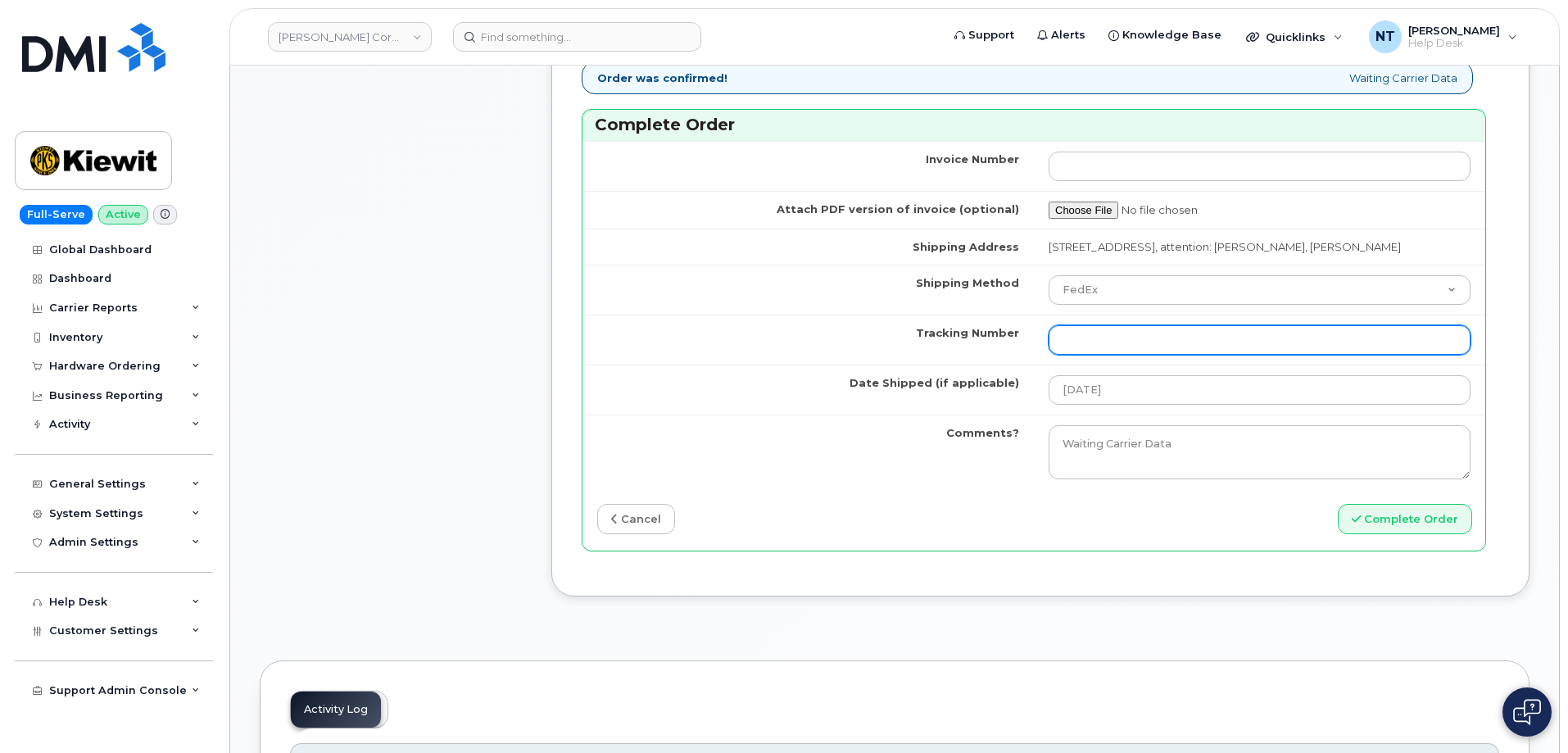
click at [1108, 354] on input "Tracking Number" at bounding box center [1259, 339] width 422 height 30
paste input "444401112254"
type input "444401112254"
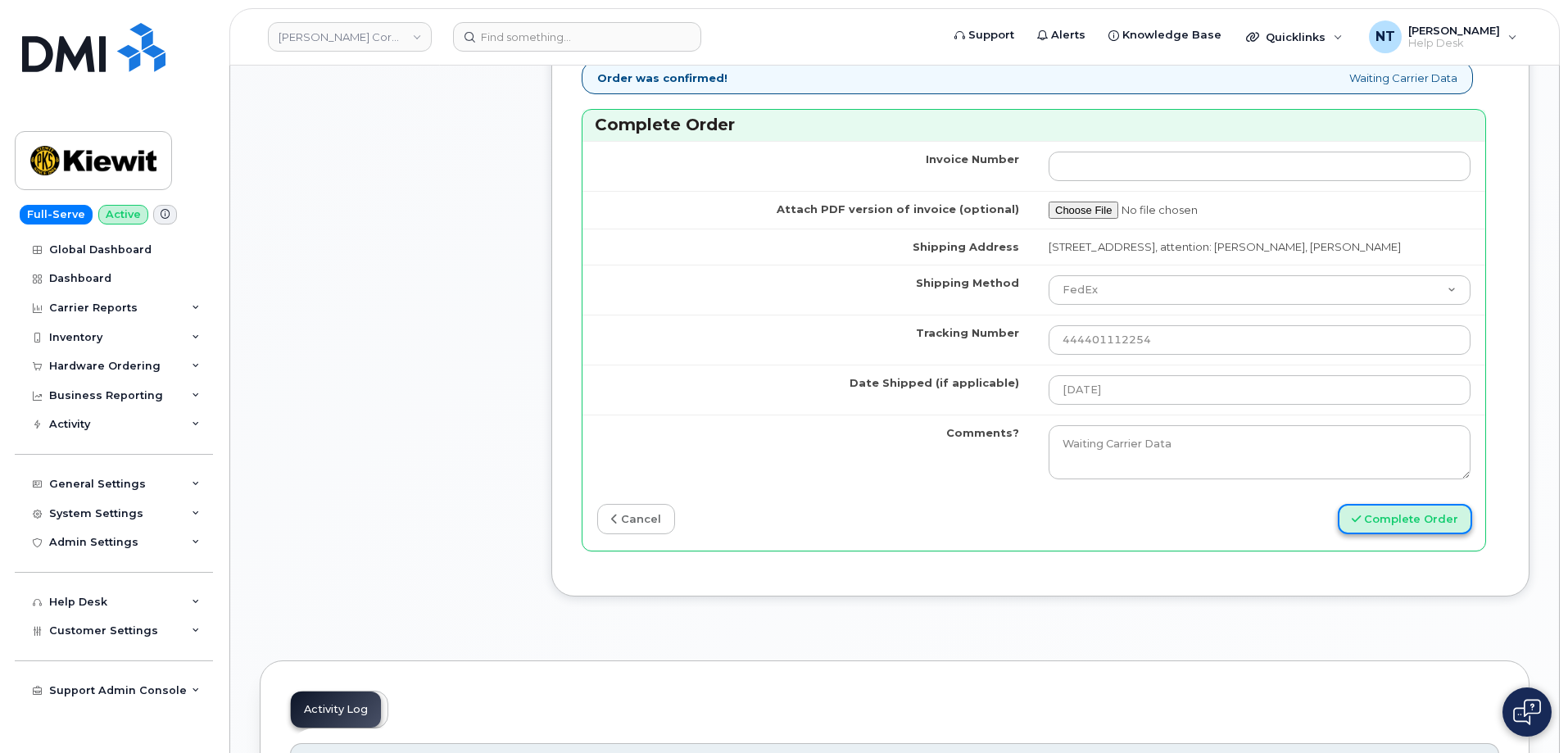
click at [1414, 534] on button "Complete Order" at bounding box center [1404, 519] width 134 height 31
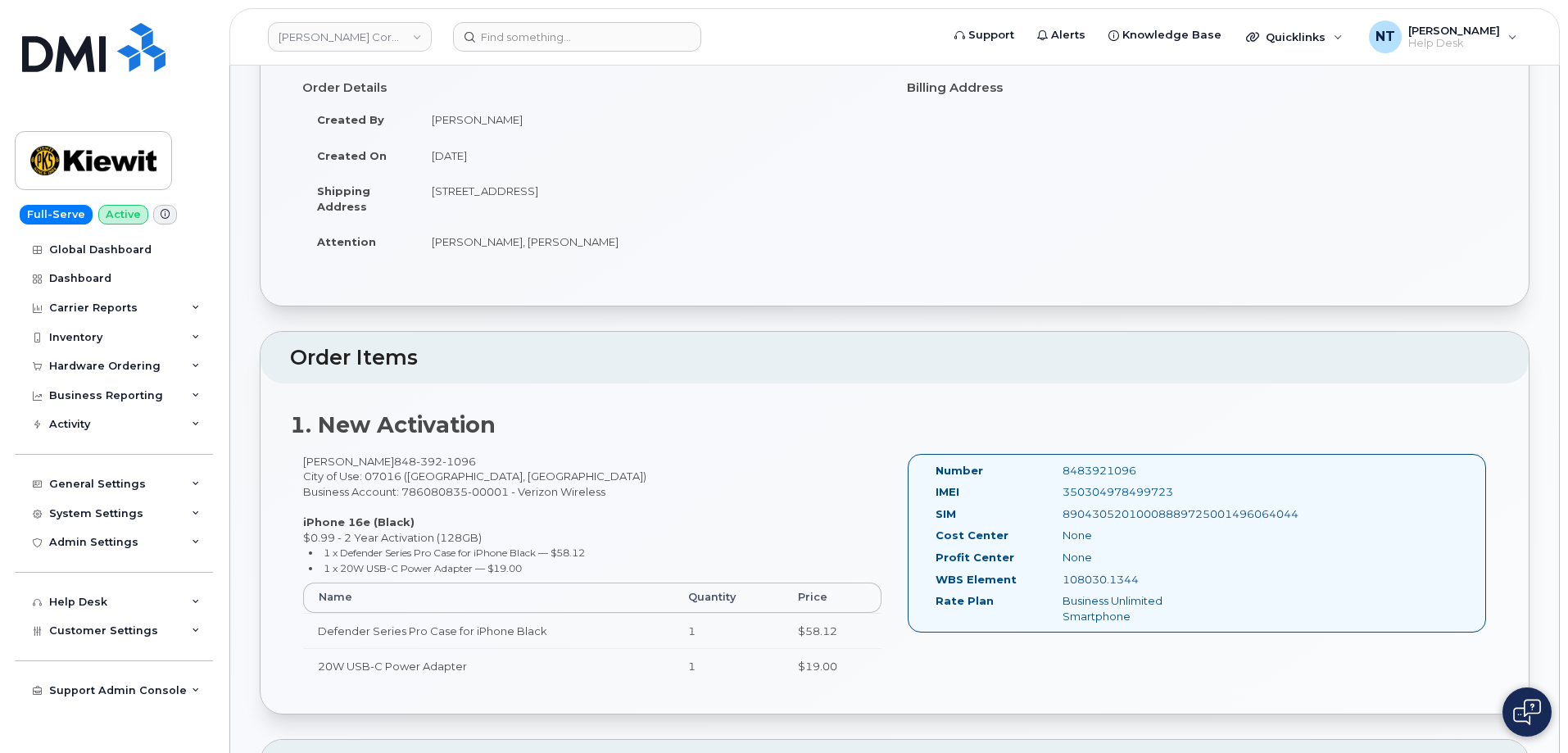
scroll to position [491, 0]
